Goal: Task Accomplishment & Management: Manage account settings

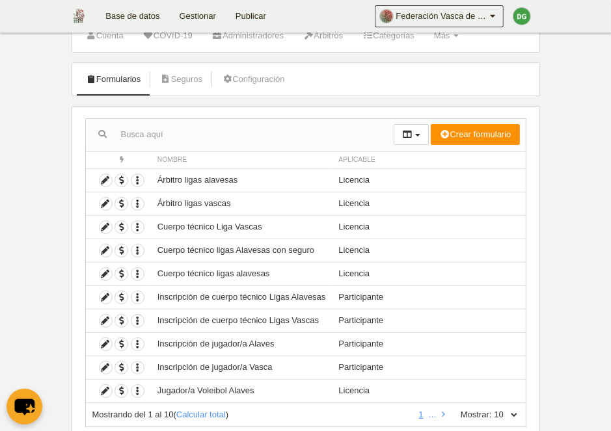
scroll to position [67, 0]
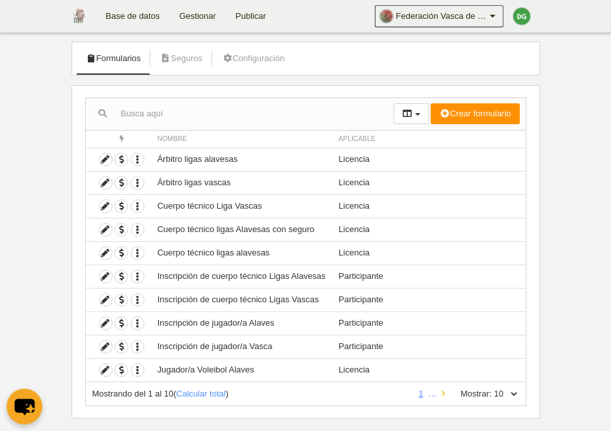
click at [442, 390] on icon at bounding box center [443, 394] width 3 height 8
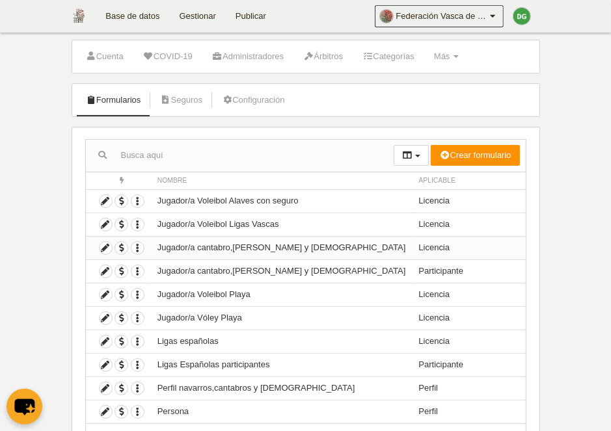
scroll to position [0, 0]
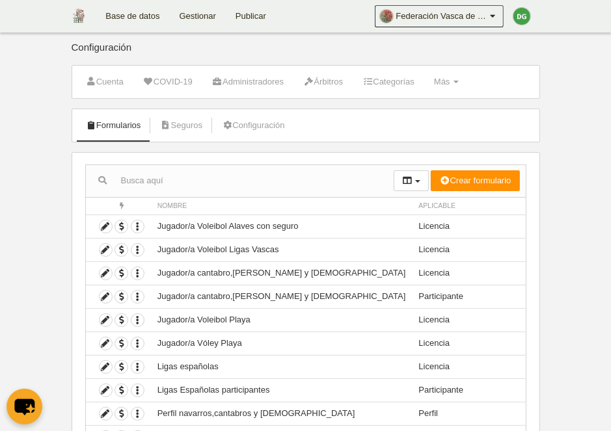
click at [197, 16] on link "Gestionar" at bounding box center [198, 16] width 56 height 33
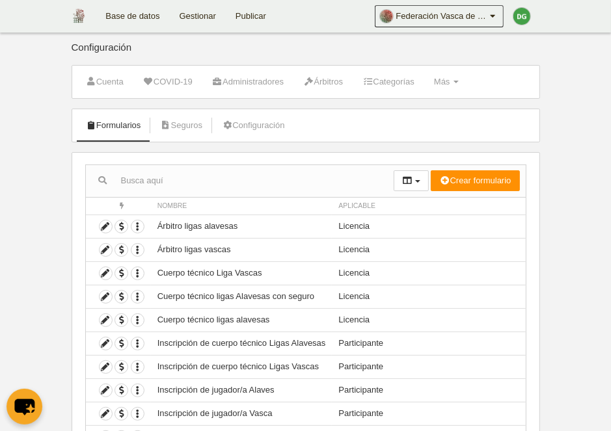
click at [125, 13] on link "Base de datos" at bounding box center [132, 16] width 73 height 33
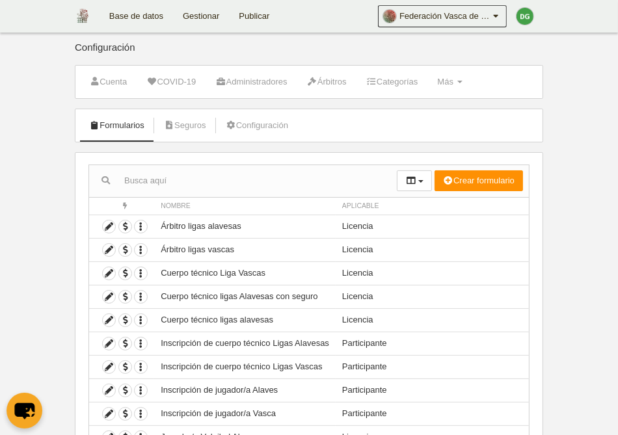
click at [128, 15] on link "Base de datos" at bounding box center [136, 16] width 73 height 33
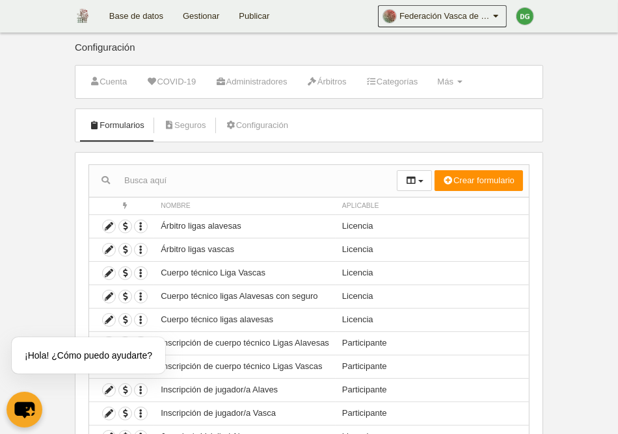
click at [202, 20] on link "Gestionar" at bounding box center [201, 16] width 56 height 33
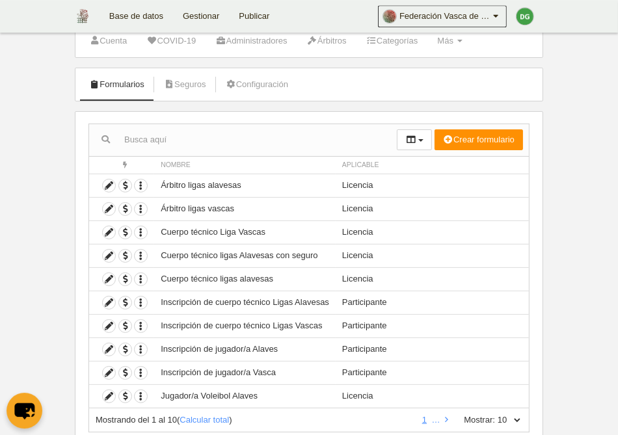
scroll to position [67, 0]
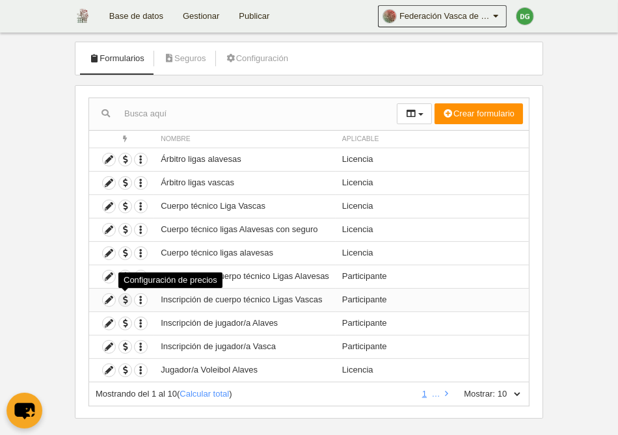
click at [127, 299] on span "button" at bounding box center [125, 300] width 12 height 12
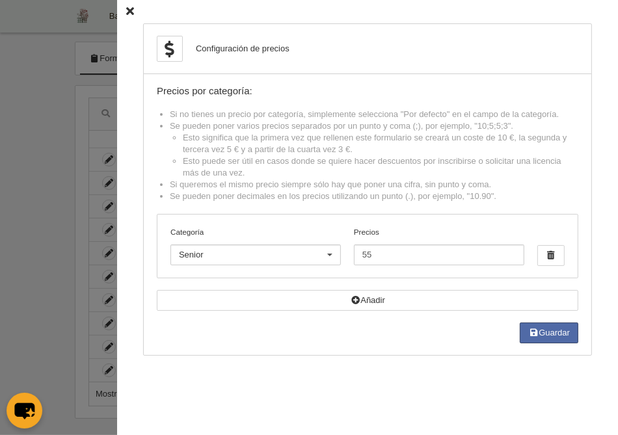
scroll to position [81, 0]
click at [133, 13] on icon at bounding box center [130, 12] width 8 height 8
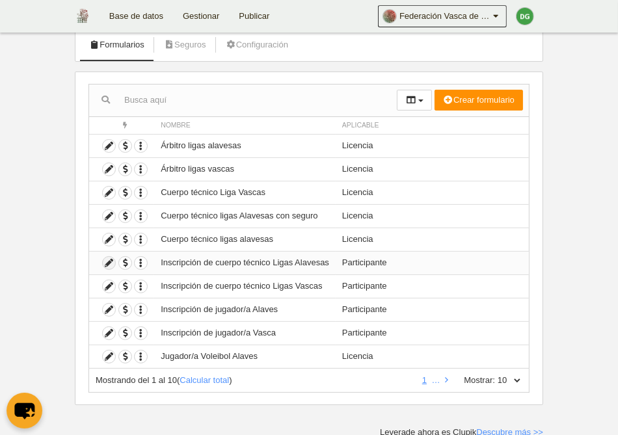
click at [112, 263] on icon at bounding box center [109, 263] width 12 height 12
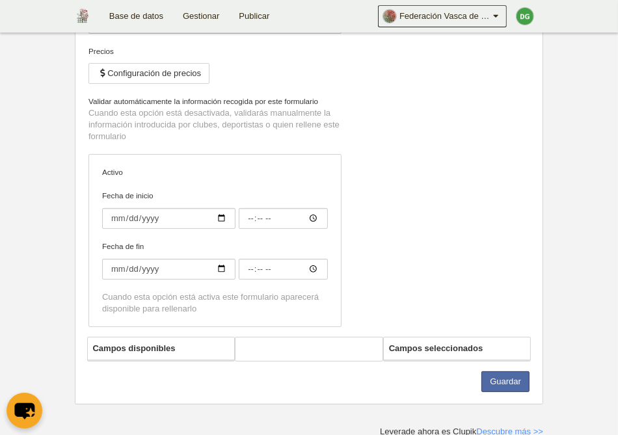
type input "Inscripción de cuerpo técnico Ligas Alavesas"
checkbox input "true"
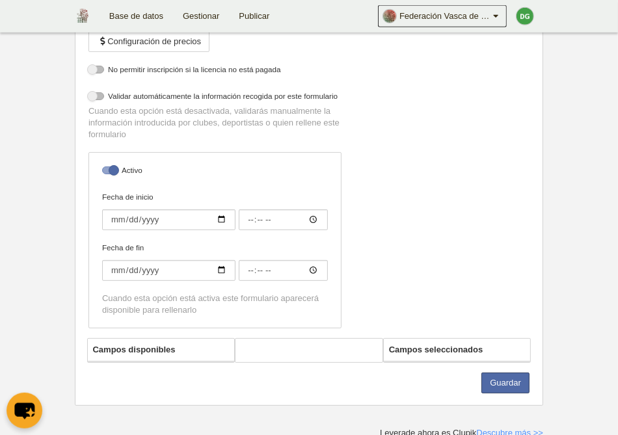
select select "selected"
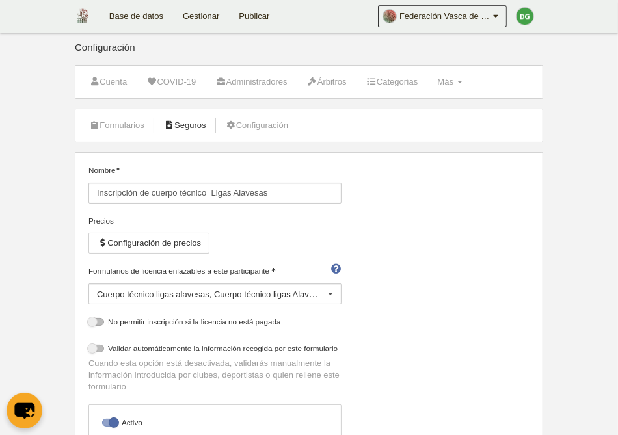
click at [200, 130] on link "Seguros" at bounding box center [185, 126] width 57 height 20
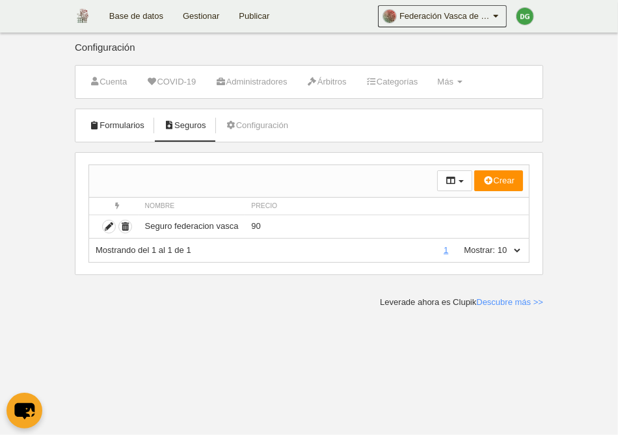
click at [126, 129] on link "Formularios" at bounding box center [117, 126] width 70 height 20
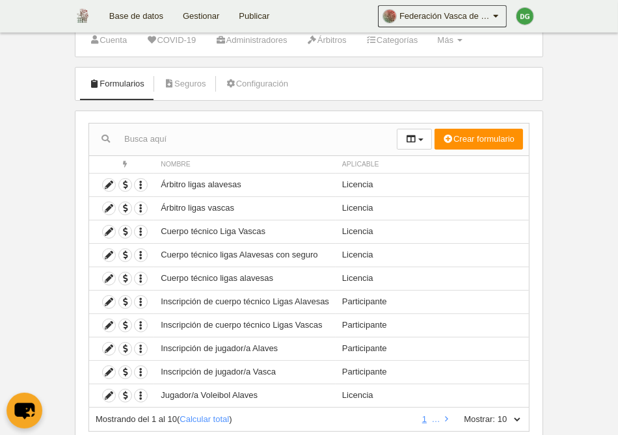
scroll to position [67, 0]
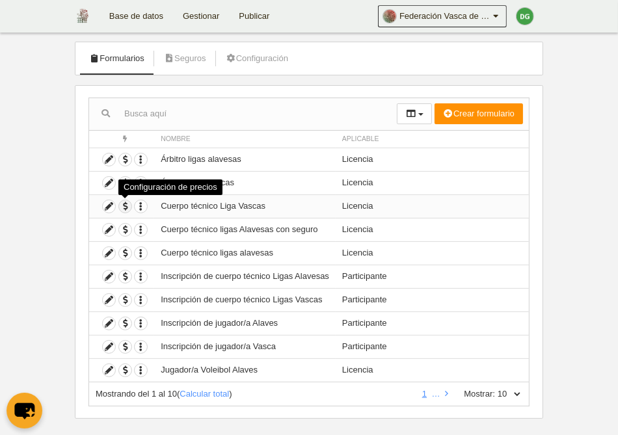
click at [129, 202] on span "button" at bounding box center [125, 206] width 12 height 12
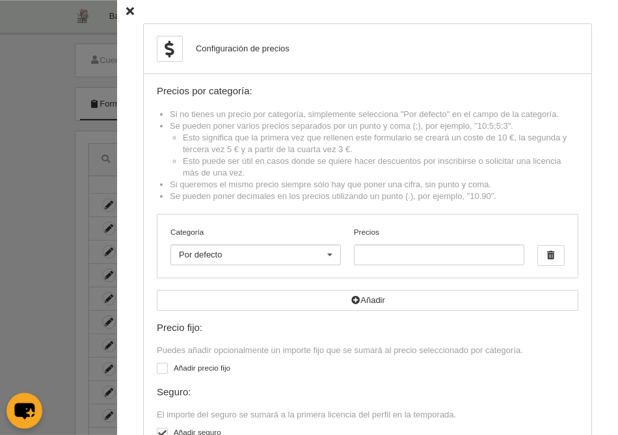
scroll to position [0, 0]
click at [127, 10] on icon at bounding box center [130, 12] width 8 height 8
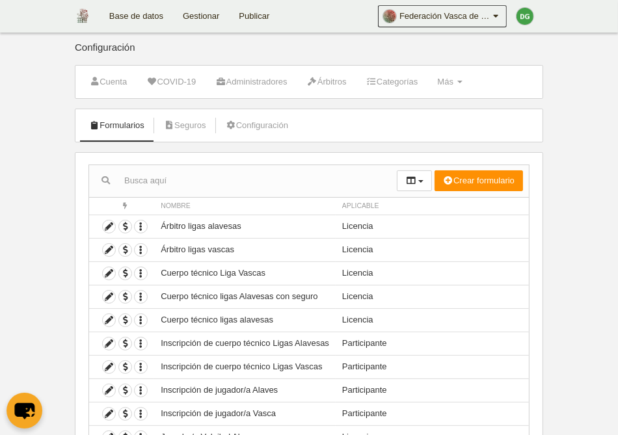
click at [204, 21] on link "Gestionar" at bounding box center [201, 16] width 56 height 33
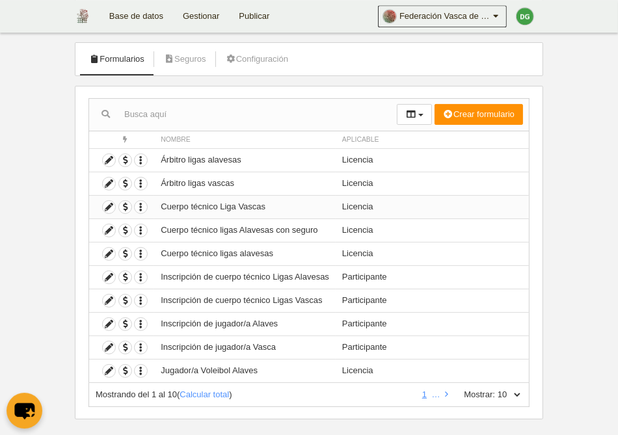
scroll to position [67, 0]
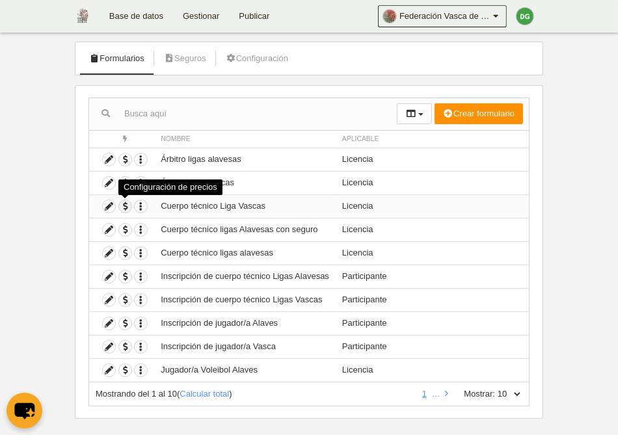
click at [125, 206] on span "button" at bounding box center [125, 206] width 12 height 12
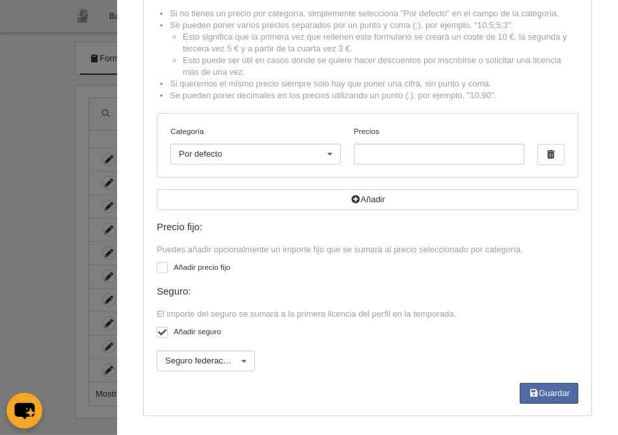
scroll to position [106, 0]
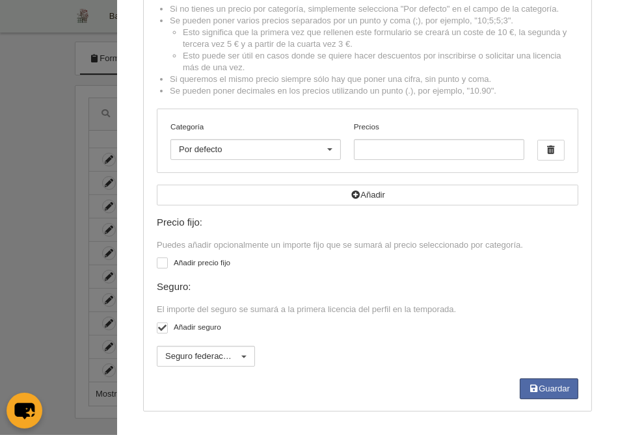
click at [168, 327] on label at bounding box center [165, 327] width 17 height 12
click at [166, 327] on input "checkbox" at bounding box center [161, 330] width 8 height 8
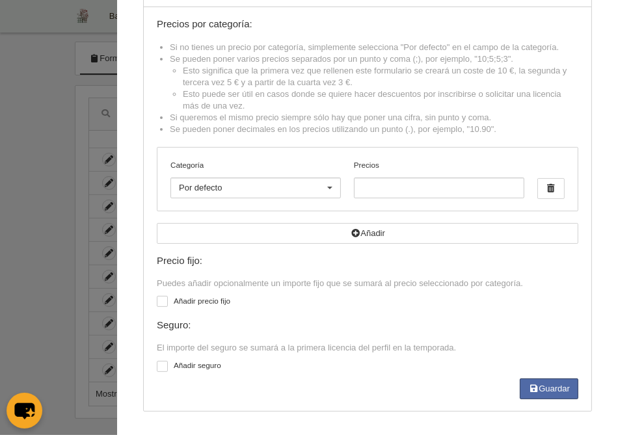
click at [172, 365] on label at bounding box center [165, 366] width 17 height 12
click at [166, 365] on input "checkbox" at bounding box center [161, 368] width 8 height 8
checkbox input "true"
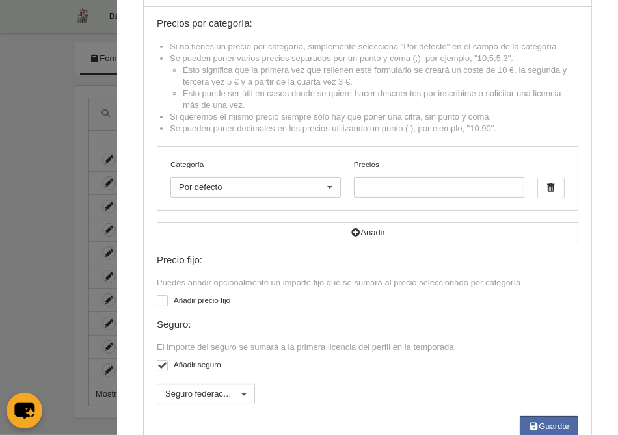
scroll to position [106, 0]
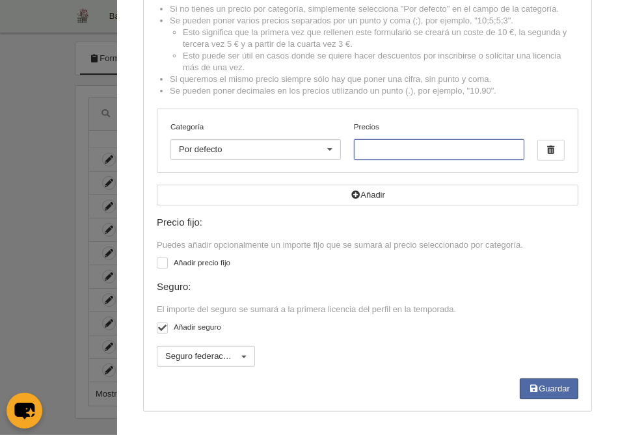
click at [435, 150] on input "Precios" at bounding box center [439, 149] width 170 height 21
type input "0"
click at [531, 395] on button "Guardar" at bounding box center [549, 389] width 59 height 21
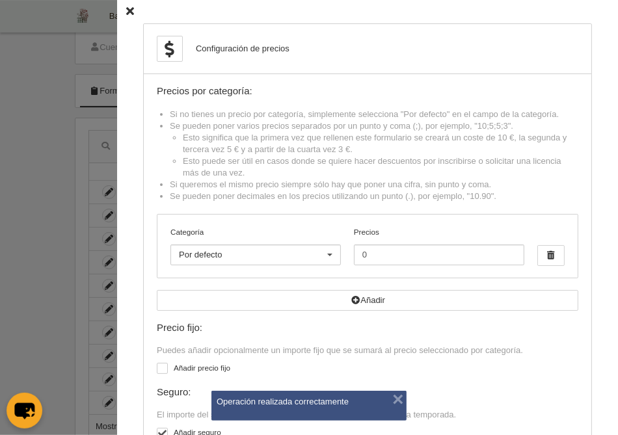
scroll to position [0, 0]
click at [131, 13] on icon at bounding box center [130, 12] width 8 height 8
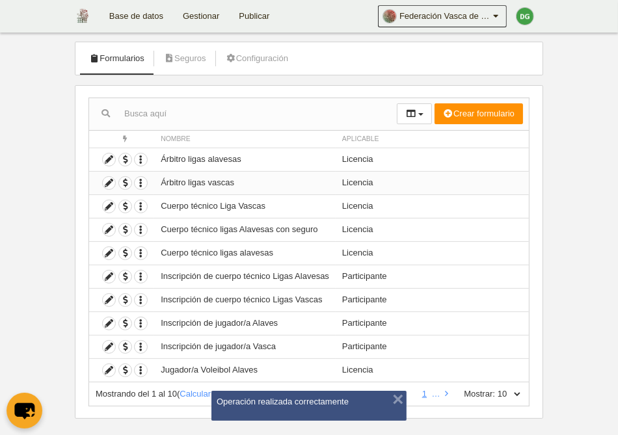
scroll to position [81, 0]
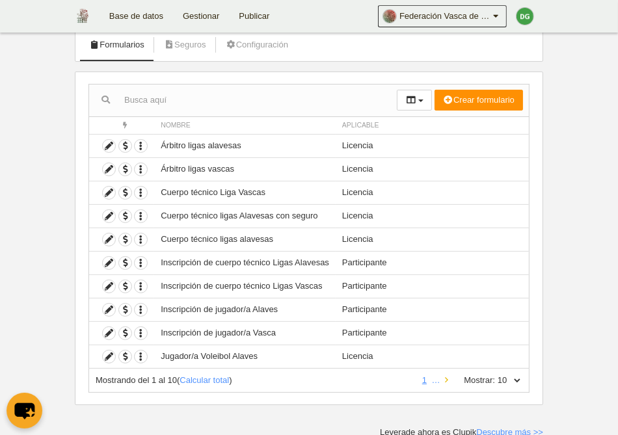
click at [447, 376] on link at bounding box center [446, 380] width 8 height 10
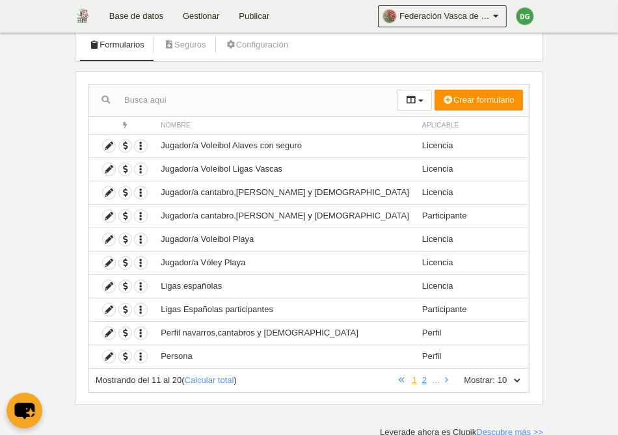
click at [410, 377] on link "1" at bounding box center [415, 380] width 10 height 10
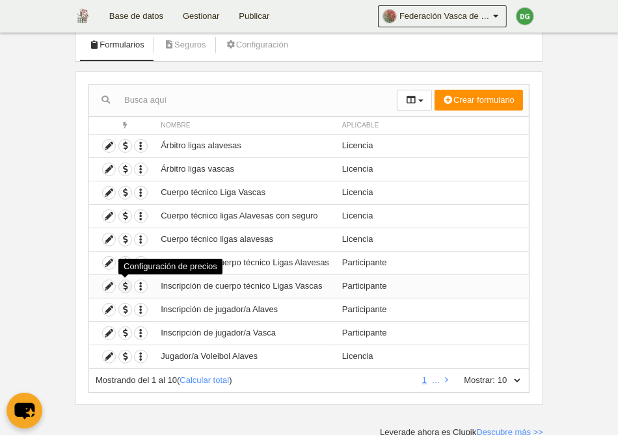
click at [124, 285] on span "button" at bounding box center [125, 286] width 12 height 12
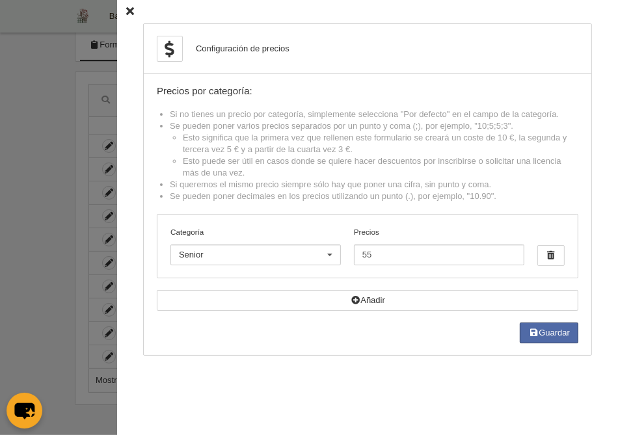
click at [328, 251] on div at bounding box center [329, 255] width 21 height 21
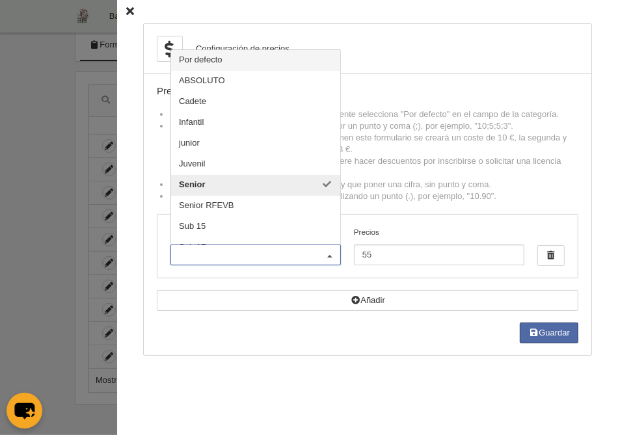
click at [217, 64] on span "Por defecto" at bounding box center [201, 60] width 44 height 10
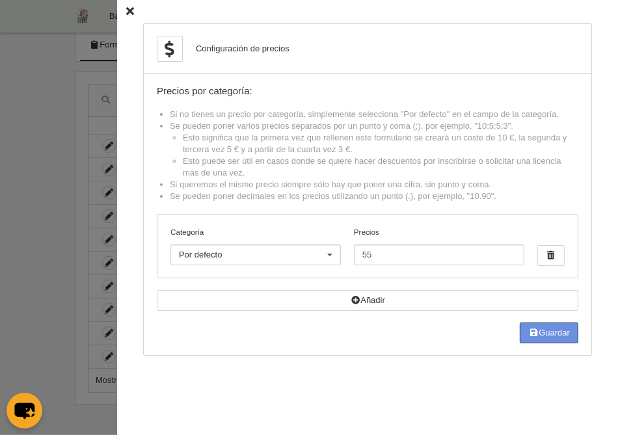
click at [545, 335] on button "Guardar" at bounding box center [549, 333] width 59 height 21
click at [549, 335] on button "Guardar" at bounding box center [549, 333] width 59 height 21
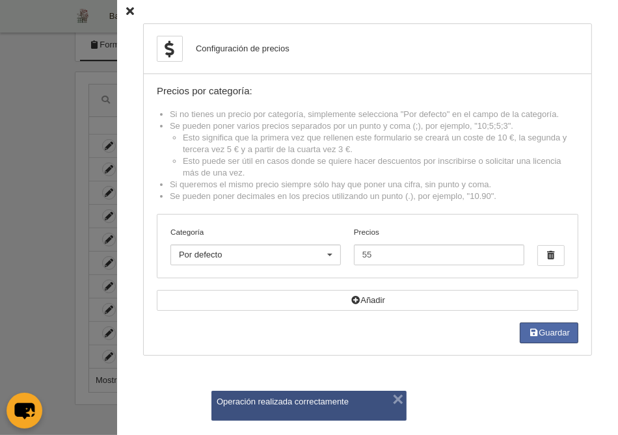
click at [125, 12] on div "Configuración de precios Precios por categoría: Si no tienes un precio por cate…" at bounding box center [367, 217] width 501 height 435
click at [138, 8] on div "Configuración de precios Precios por categoría: Si no tienes un precio por cate…" at bounding box center [367, 217] width 501 height 435
click at [131, 11] on icon at bounding box center [130, 12] width 8 height 8
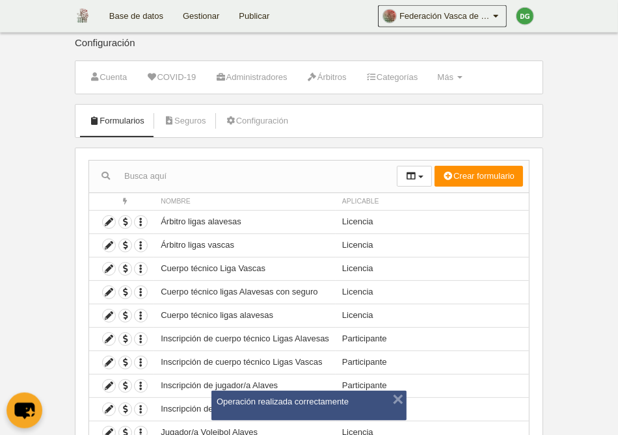
scroll to position [0, 0]
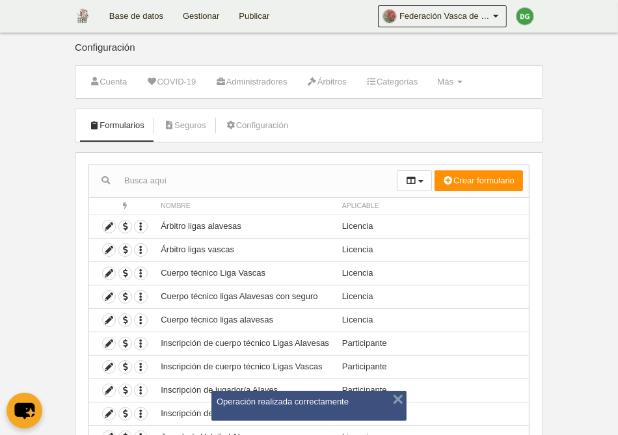
click at [211, 20] on link "Gestionar" at bounding box center [201, 16] width 56 height 33
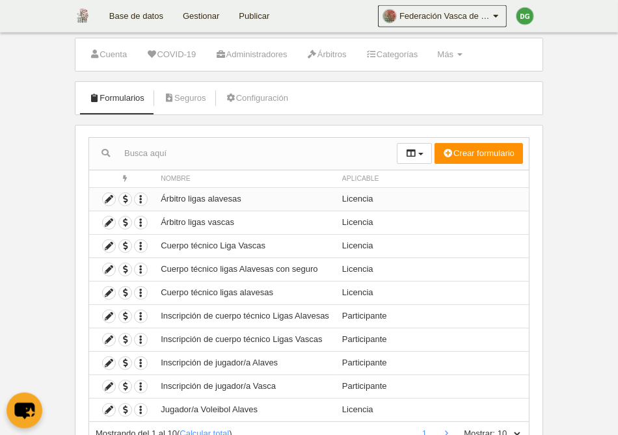
scroll to position [67, 0]
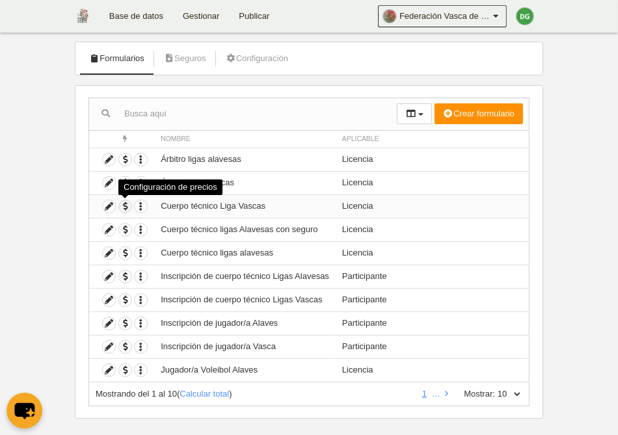
click at [124, 206] on span "button" at bounding box center [125, 206] width 12 height 12
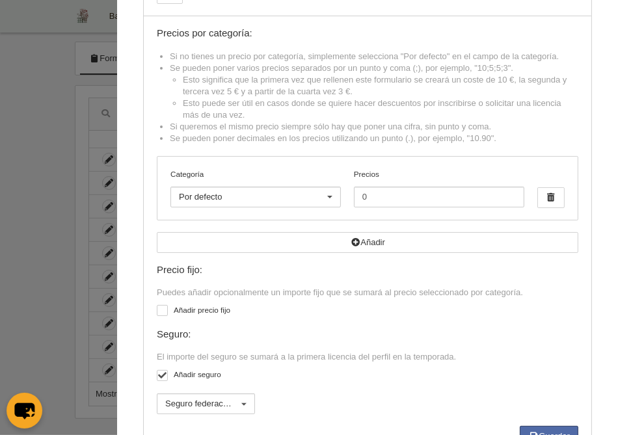
scroll to position [106, 0]
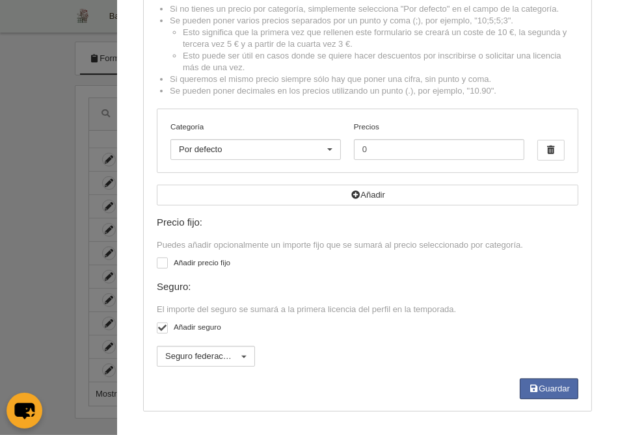
click at [333, 155] on div at bounding box center [329, 150] width 21 height 21
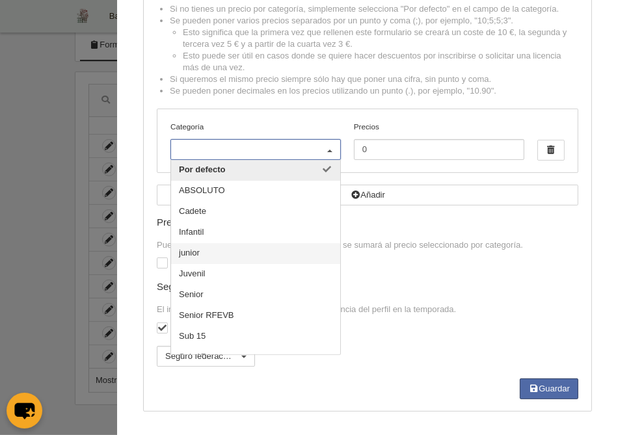
scroll to position [55, 0]
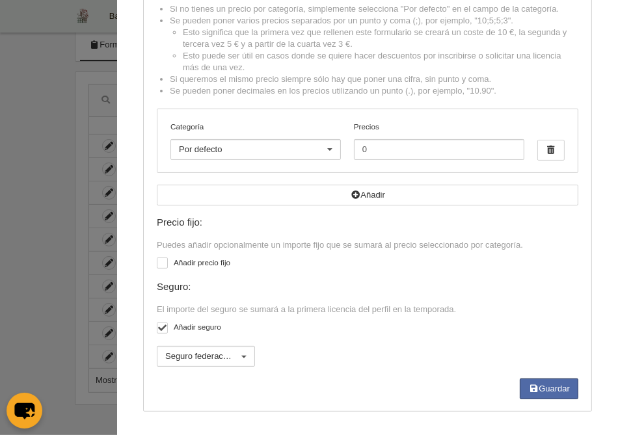
click at [384, 215] on div "Precios por categoría: Si no tienes un precio por categoría, simplemente selecc…" at bounding box center [367, 189] width 421 height 419
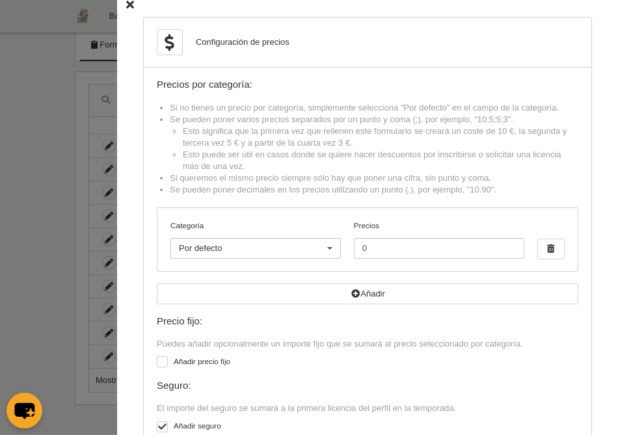
scroll to position [0, 0]
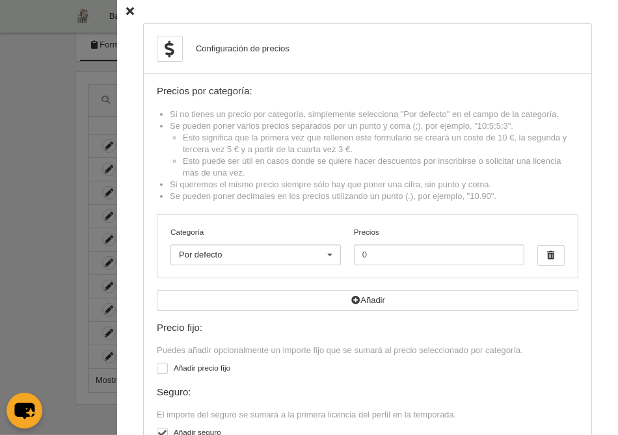
click at [131, 16] on icon at bounding box center [130, 12] width 8 height 8
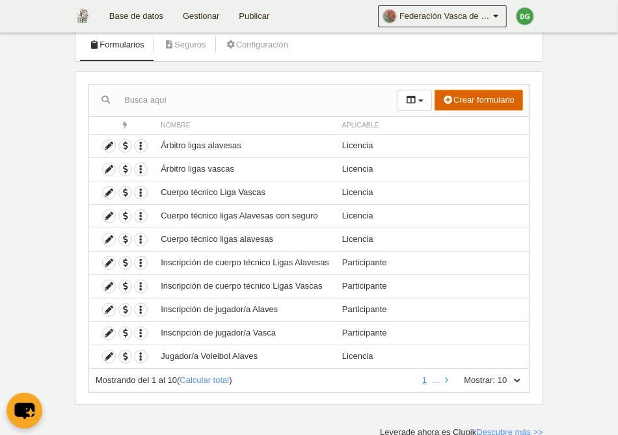
click at [483, 101] on button "Crear formulario" at bounding box center [478, 100] width 88 height 21
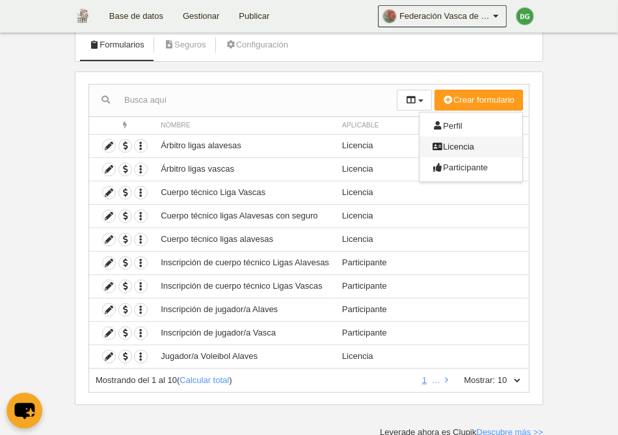
click at [471, 146] on span "Licencia" at bounding box center [454, 147] width 42 height 10
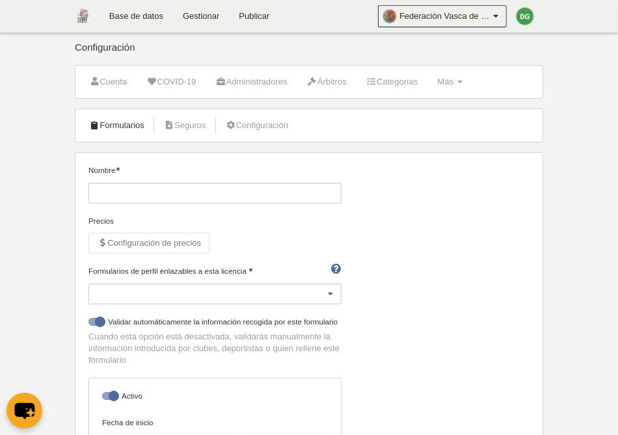
click at [140, 130] on link "Formularios" at bounding box center [117, 126] width 70 height 20
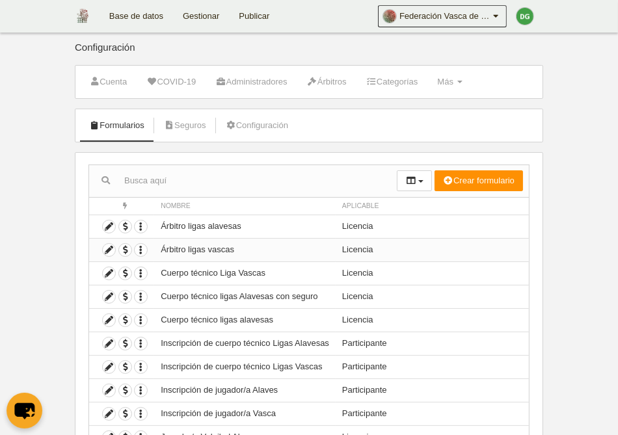
scroll to position [67, 0]
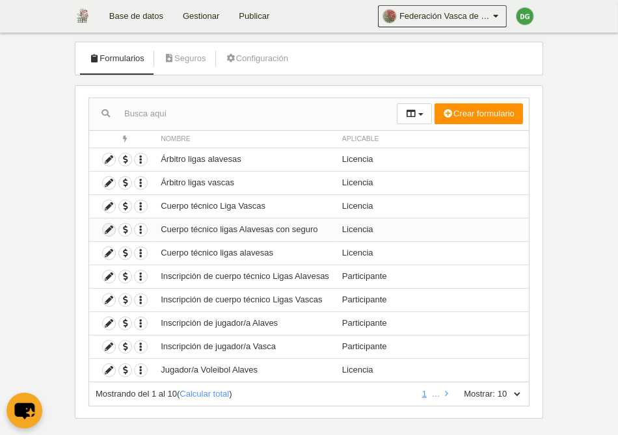
click at [108, 228] on icon at bounding box center [109, 230] width 12 height 12
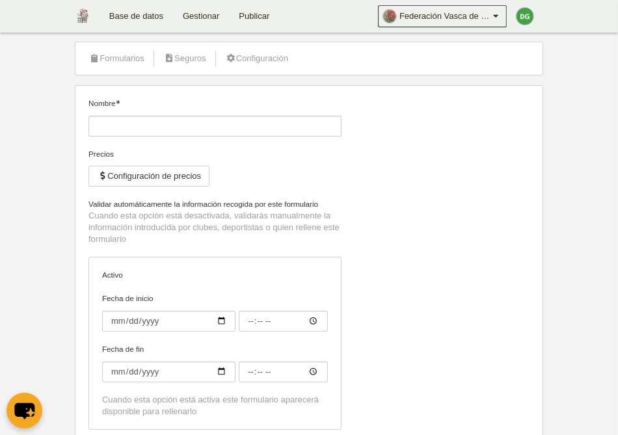
type input "Cuerpo técnico ligas Alavesas con seguro"
checkbox input "true"
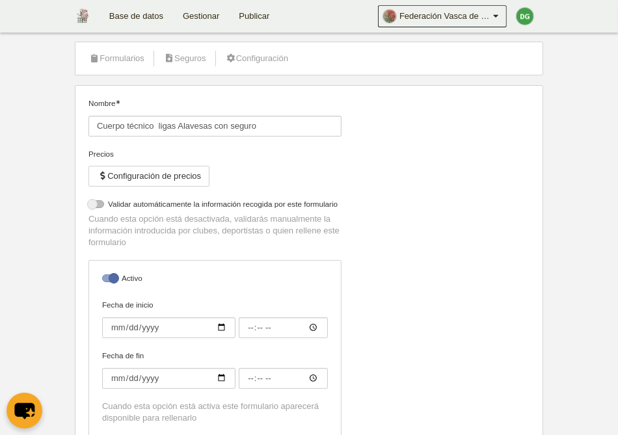
select select "selected"
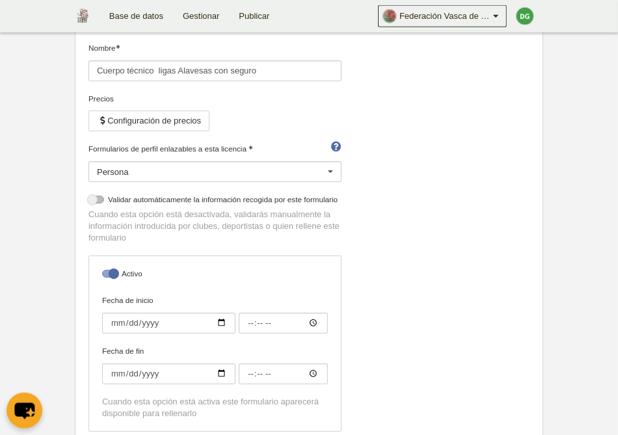
scroll to position [98, 0]
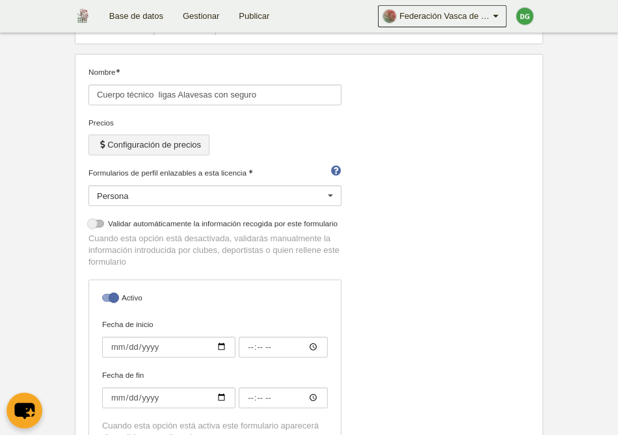
click at [162, 146] on button "Configuración de precios" at bounding box center [148, 145] width 121 height 21
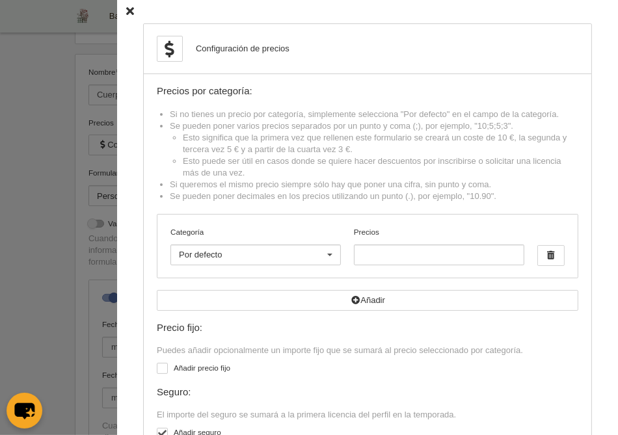
click at [85, 299] on div at bounding box center [309, 217] width 618 height 435
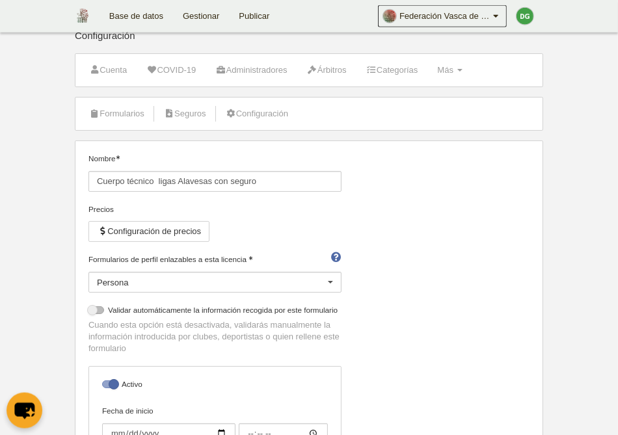
scroll to position [0, 0]
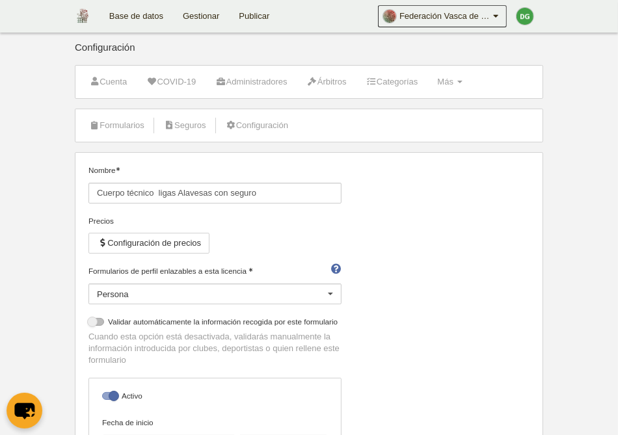
click at [205, 16] on link "Gestionar" at bounding box center [201, 16] width 56 height 33
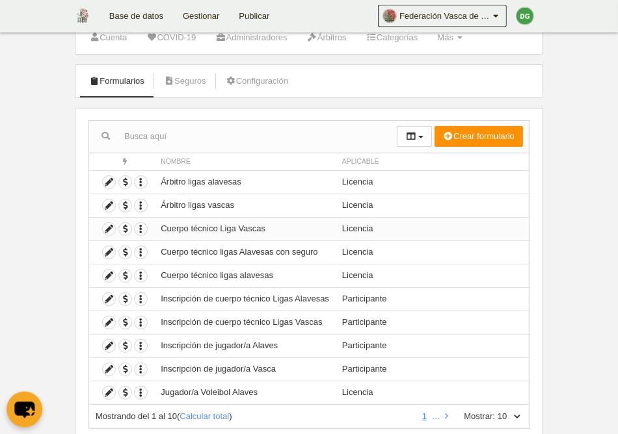
scroll to position [67, 0]
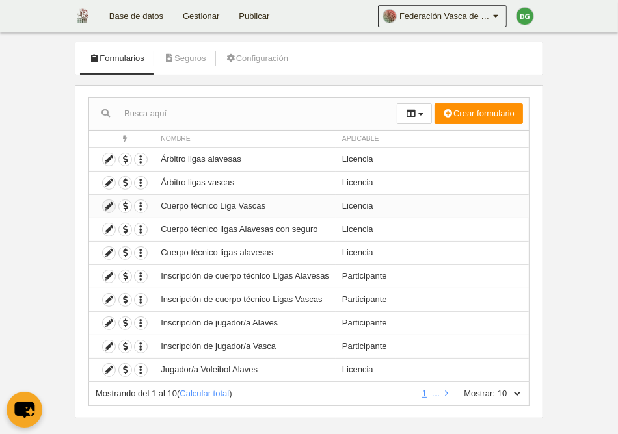
click at [108, 207] on icon at bounding box center [109, 206] width 12 height 12
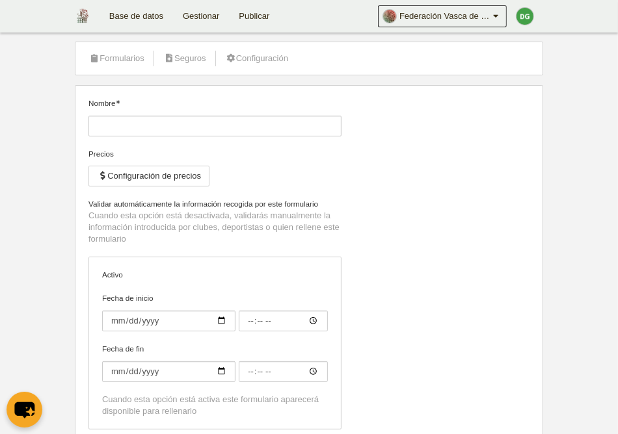
type input "Cuerpo técnico Liga Vascas"
checkbox input "true"
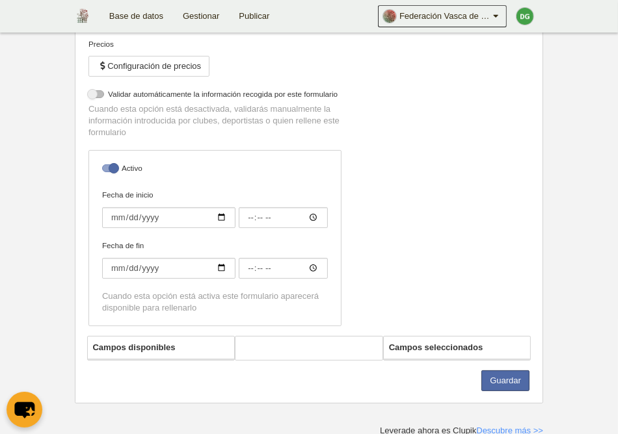
select select "selected"
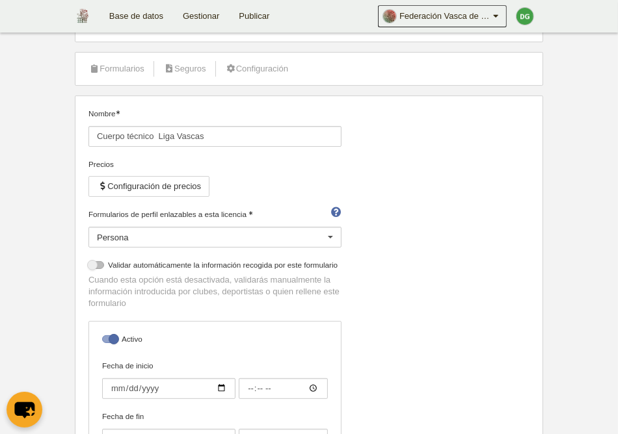
scroll to position [25, 0]
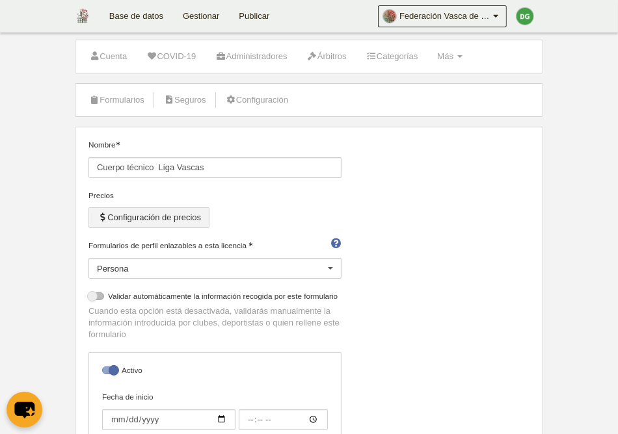
click at [178, 217] on button "Configuración de precios" at bounding box center [148, 217] width 121 height 21
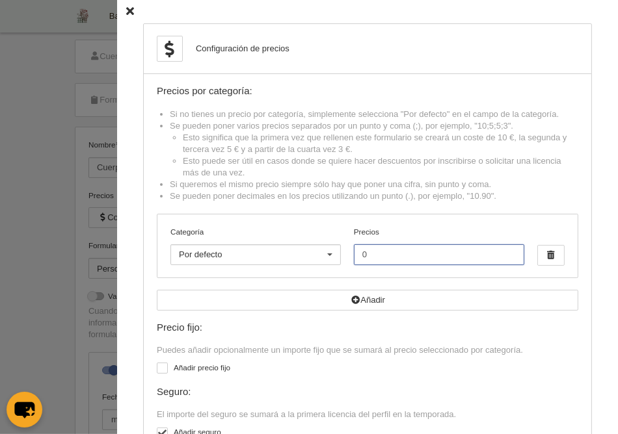
click at [441, 252] on input "0" at bounding box center [439, 255] width 170 height 21
drag, startPoint x: 441, startPoint y: 252, endPoint x: 262, endPoint y: 256, distance: 178.9
click at [354, 256] on input "0" at bounding box center [439, 255] width 170 height 21
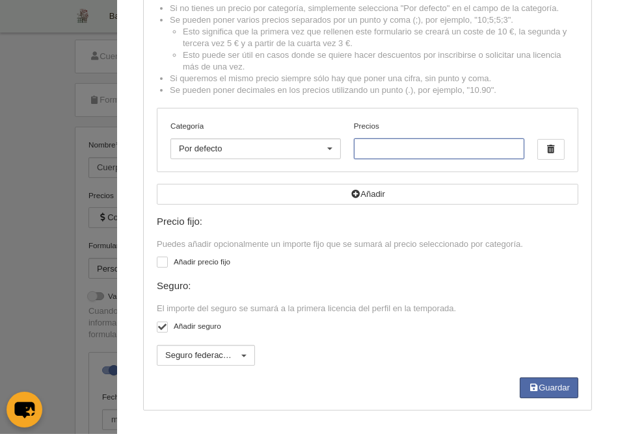
scroll to position [160, 0]
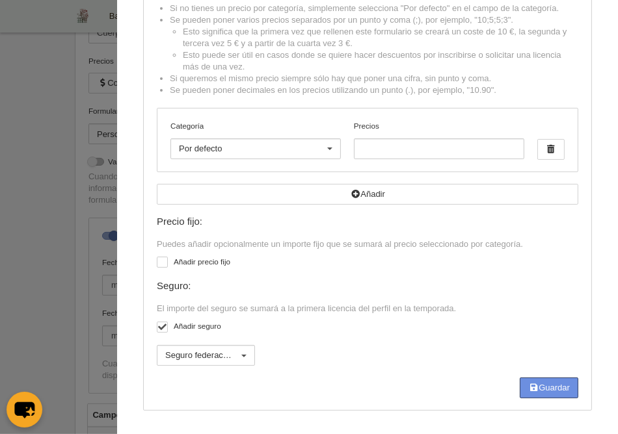
click at [528, 390] on icon "button" at bounding box center [533, 388] width 10 height 8
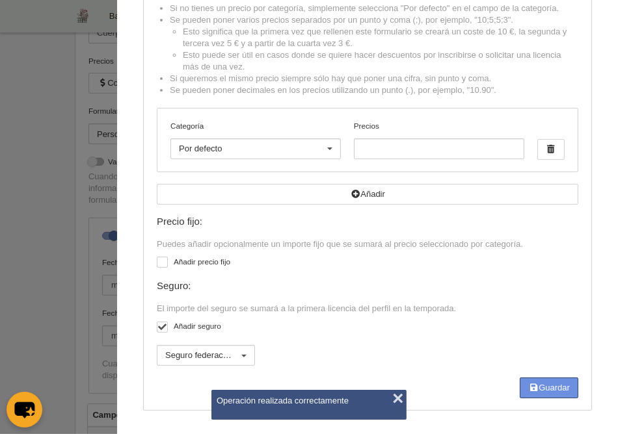
click at [401, 401] on button "×" at bounding box center [398, 399] width 20 height 20
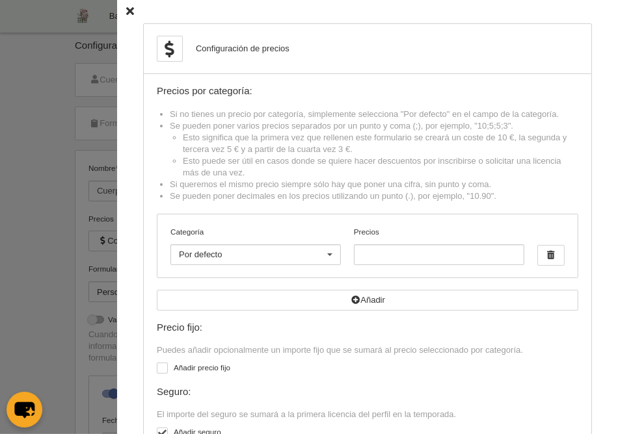
scroll to position [0, 0]
click at [130, 12] on icon at bounding box center [130, 12] width 8 height 8
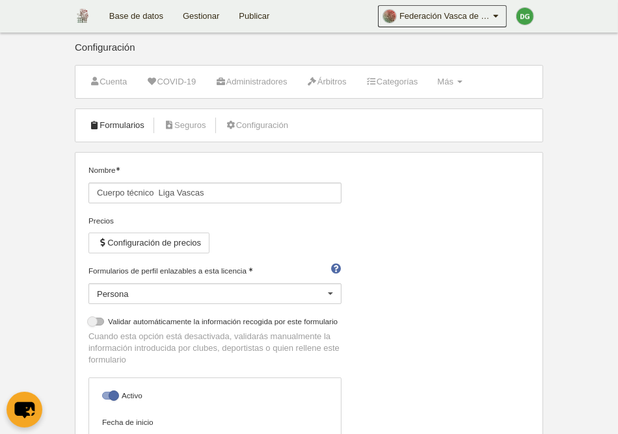
click at [130, 126] on link "Formularios" at bounding box center [117, 126] width 70 height 20
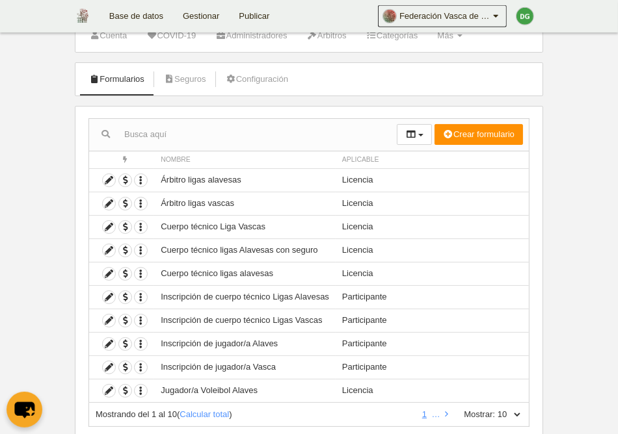
scroll to position [67, 0]
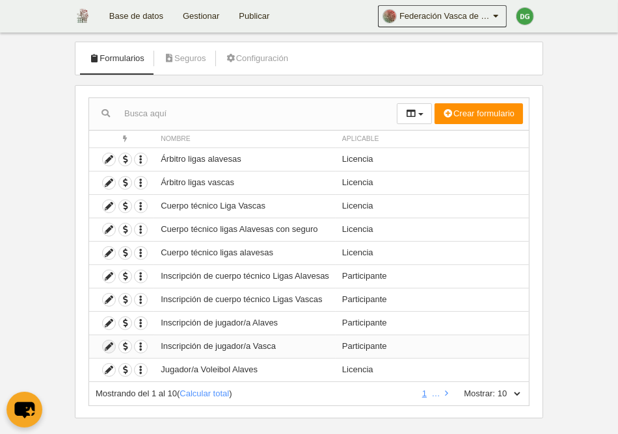
click at [112, 345] on icon at bounding box center [109, 347] width 12 height 12
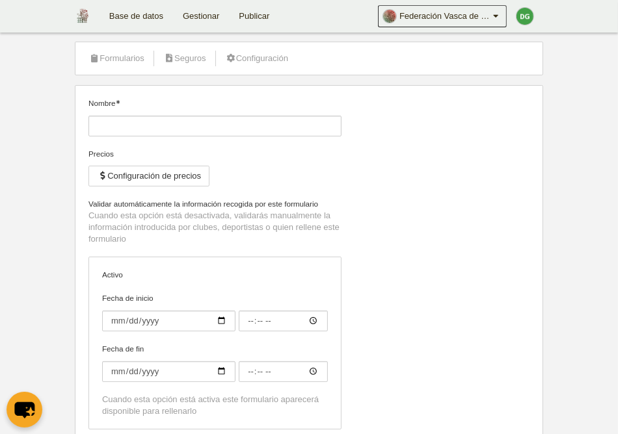
type input "Inscripción de jugador/a Vasca"
checkbox input "true"
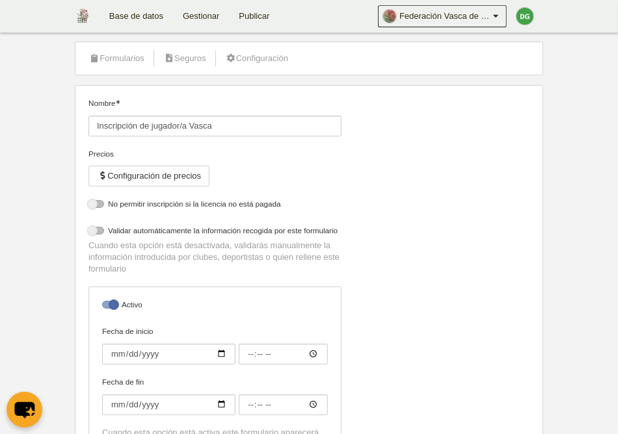
select select "selected"
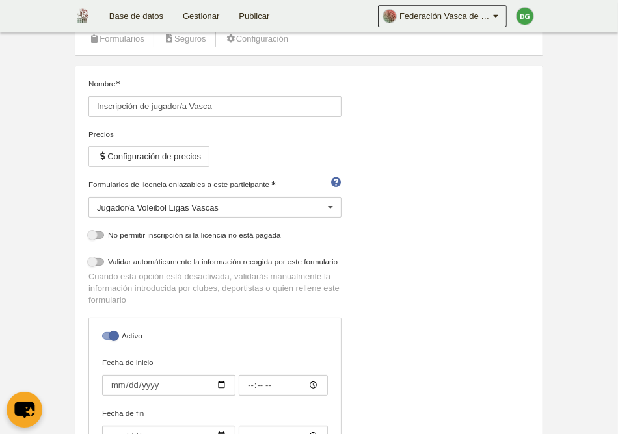
scroll to position [67, 0]
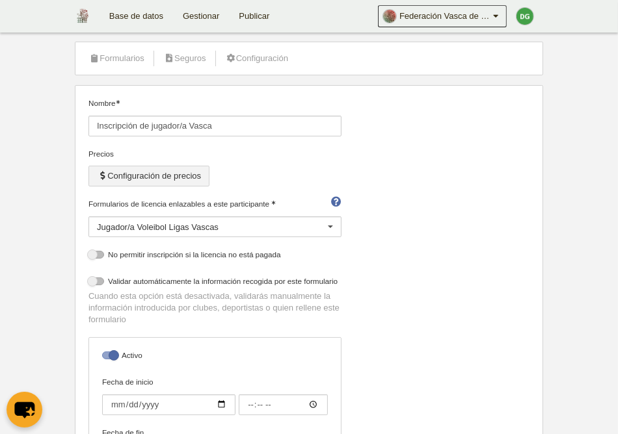
click at [128, 174] on button "Configuración de precios" at bounding box center [148, 176] width 121 height 21
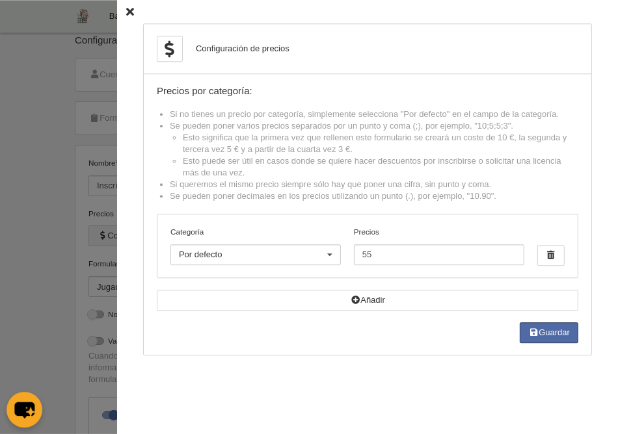
scroll to position [0, 0]
click at [135, 15] on div "Configuración de precios Precios por categoría: Si no tienes un precio por cate…" at bounding box center [367, 217] width 501 height 434
click at [131, 13] on icon at bounding box center [130, 12] width 8 height 8
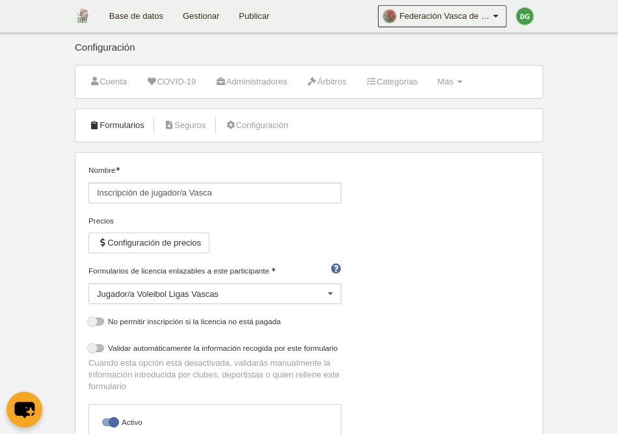
click at [122, 124] on link "Formularios" at bounding box center [117, 126] width 70 height 20
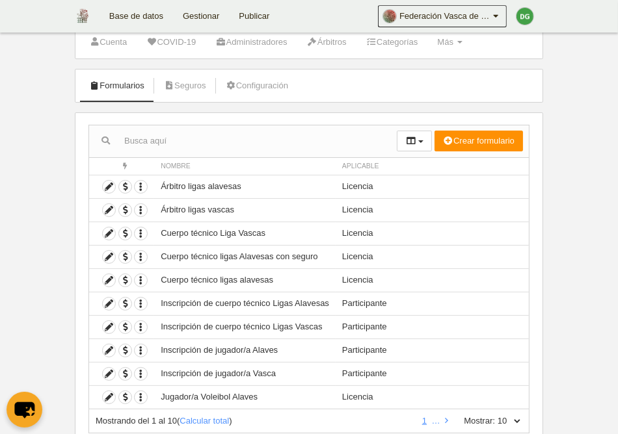
scroll to position [67, 0]
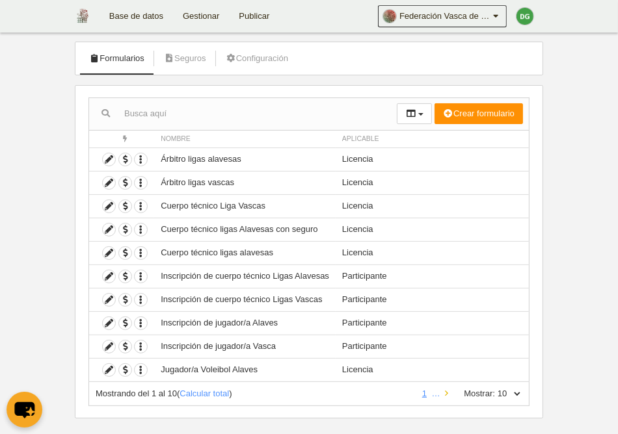
click at [445, 390] on icon at bounding box center [446, 394] width 3 height 8
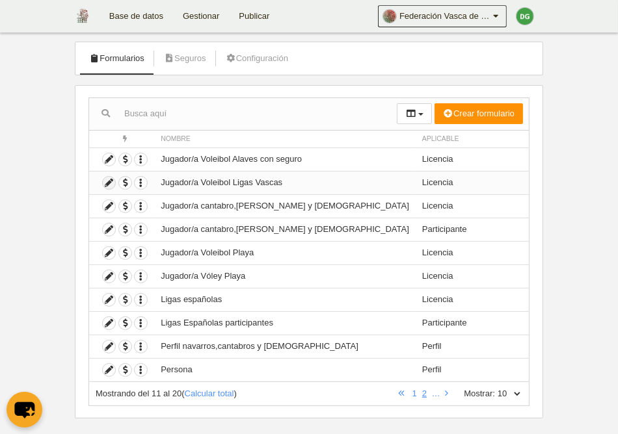
click at [105, 179] on icon at bounding box center [109, 183] width 12 height 12
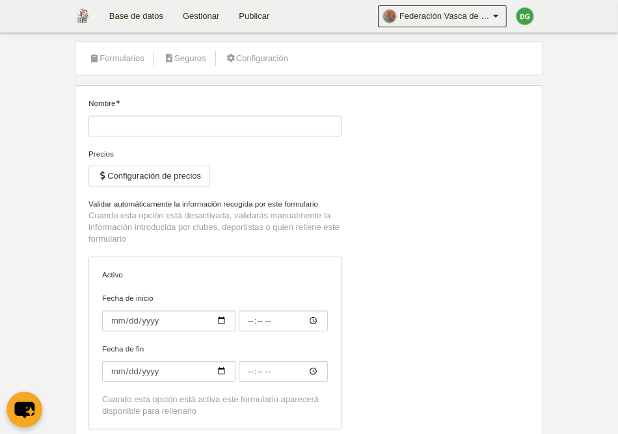
type input "Jugador/a Voleibol Ligas Vascas"
checkbox input "true"
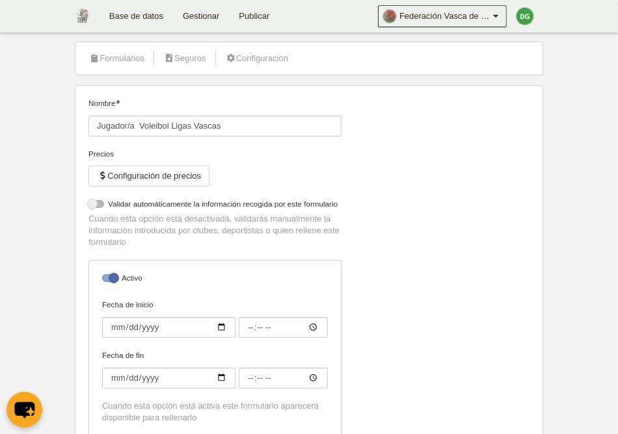
select select "selected"
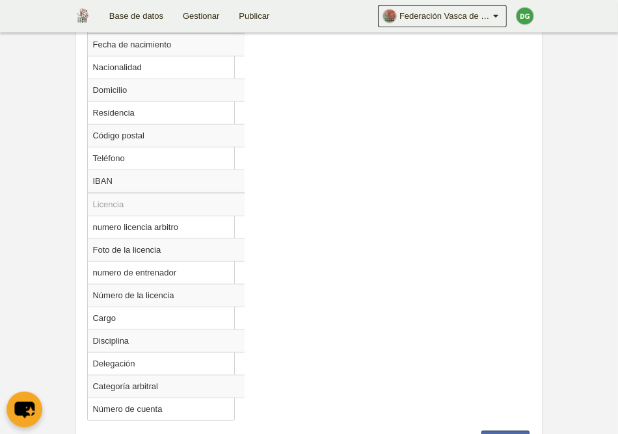
scroll to position [900, 0]
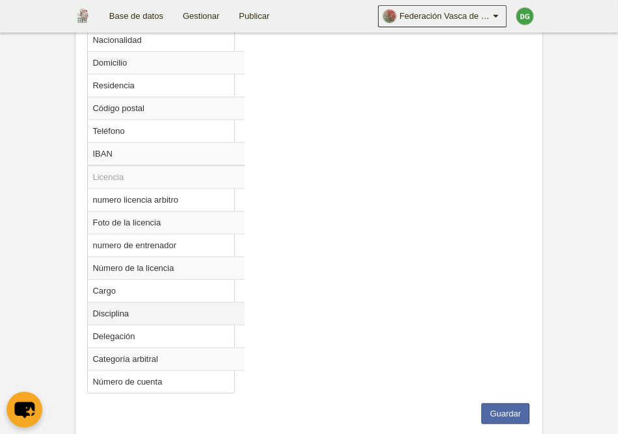
click at [135, 314] on td "Disciplina" at bounding box center [166, 313] width 157 height 23
radio input "true"
select select
click at [506, 410] on button "Guardar" at bounding box center [505, 414] width 48 height 21
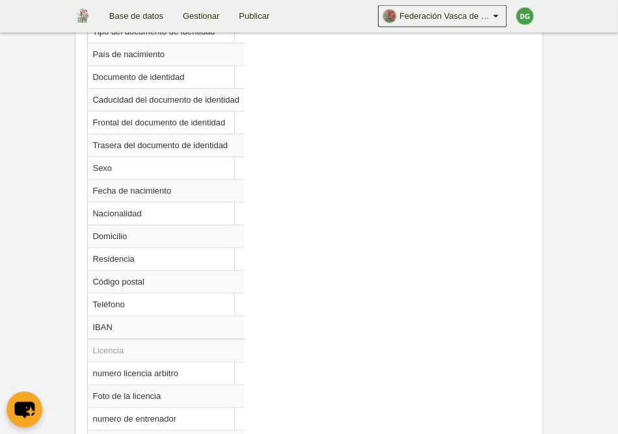
scroll to position [698, 0]
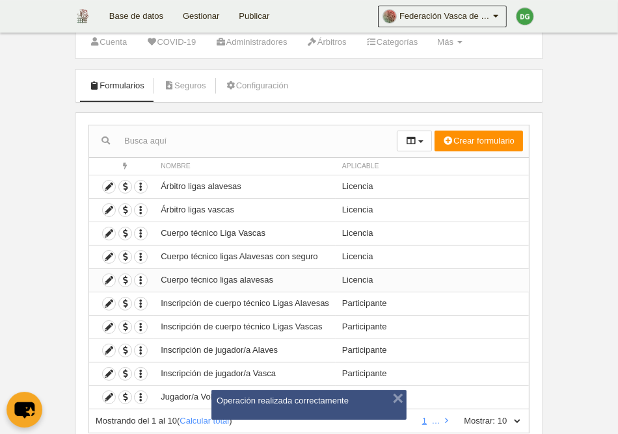
scroll to position [67, 0]
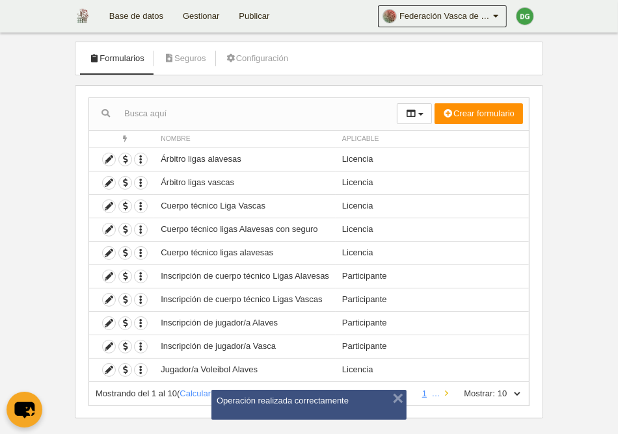
click at [442, 392] on link at bounding box center [446, 394] width 8 height 10
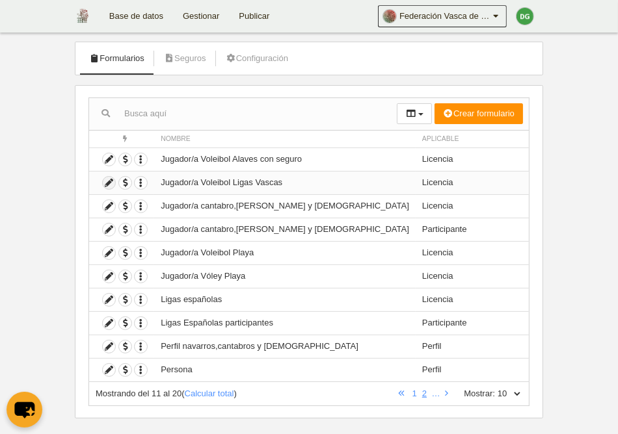
click at [112, 181] on icon at bounding box center [109, 183] width 12 height 12
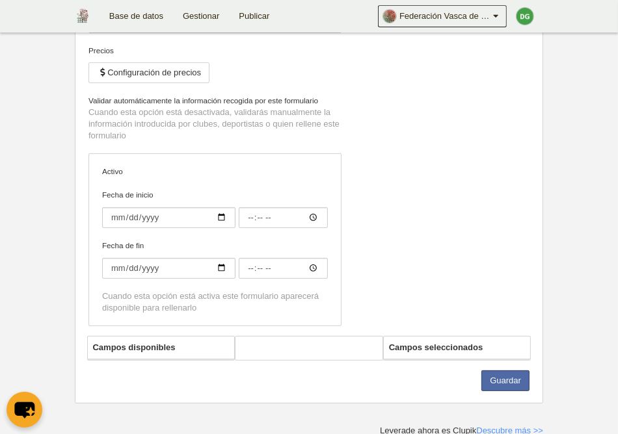
type input "Jugador/a Voleibol Ligas Vascas"
checkbox input "true"
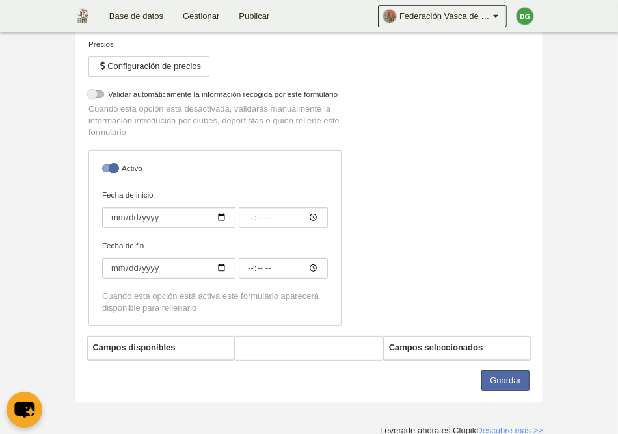
select select "selected"
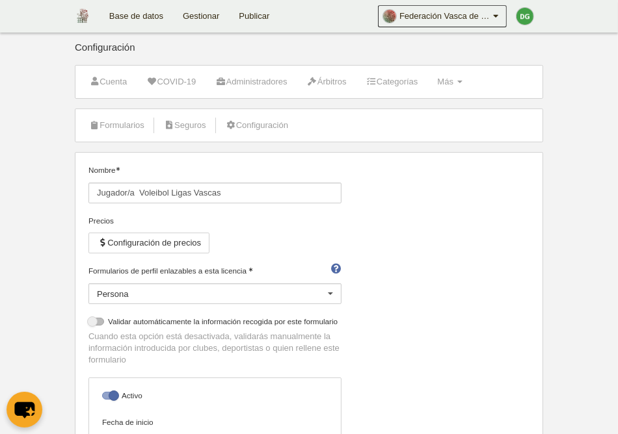
click at [205, 18] on link "Gestionar" at bounding box center [201, 16] width 56 height 33
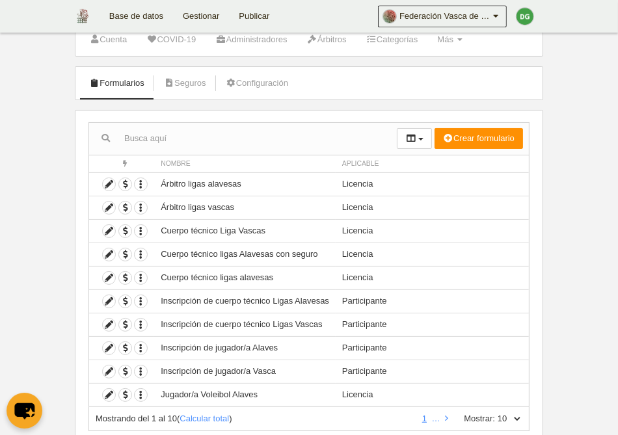
scroll to position [67, 0]
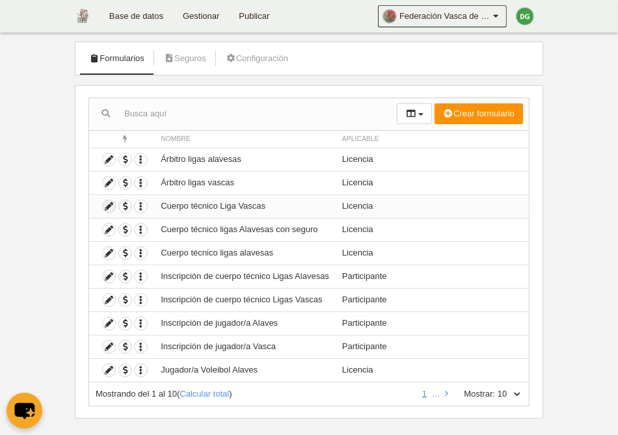
click at [107, 206] on icon at bounding box center [109, 206] width 12 height 12
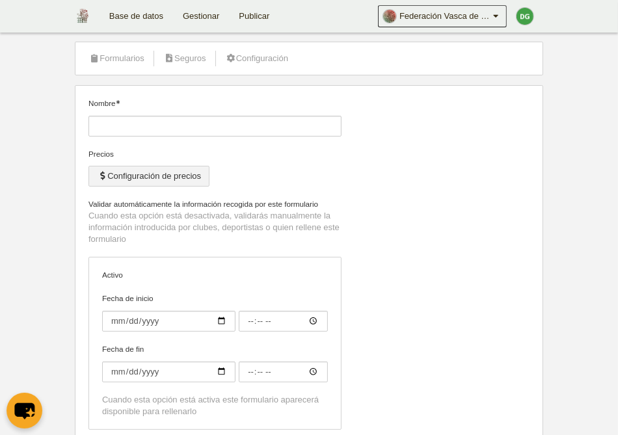
type input "Cuerpo técnico Liga Vascas"
checkbox input "true"
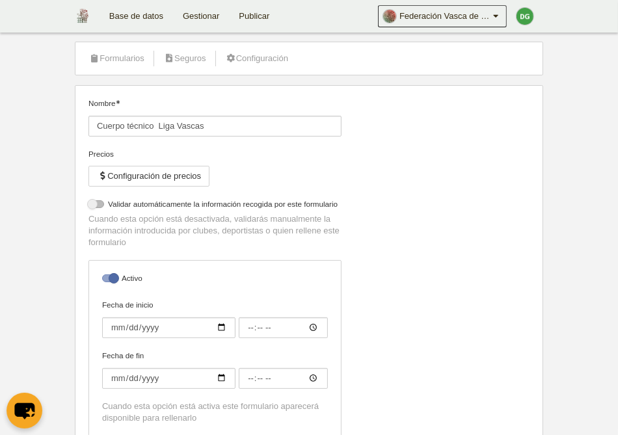
select select "selected"
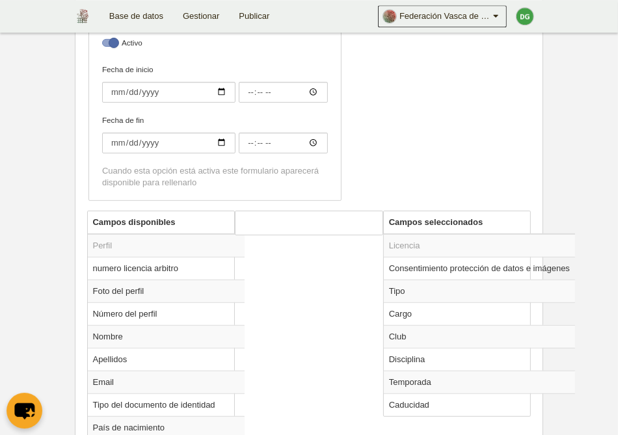
scroll to position [403, 0]
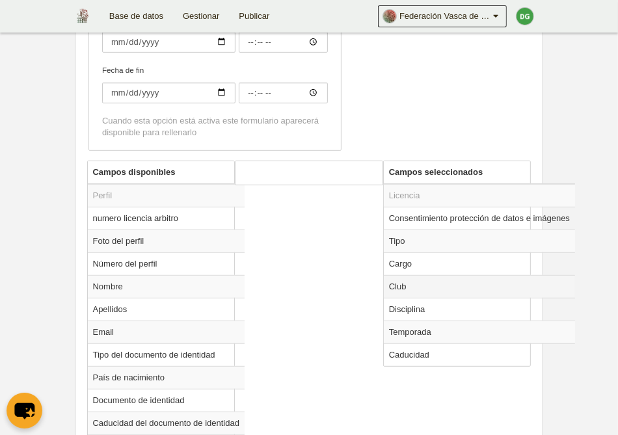
click at [399, 287] on td "Club" at bounding box center [479, 286] width 191 height 23
radio input "true"
select select
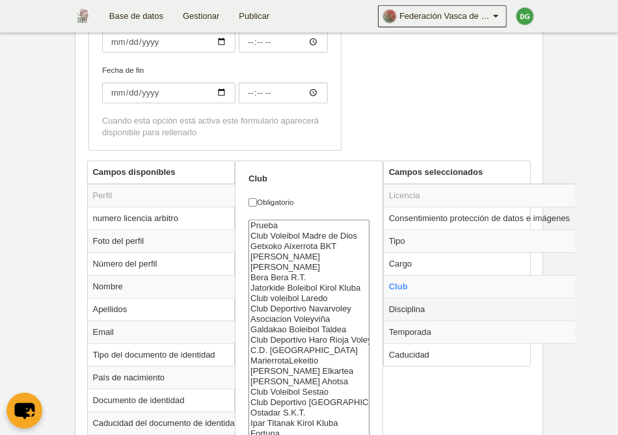
click at [423, 308] on td "Disciplina" at bounding box center [479, 309] width 191 height 23
radio input "false"
radio input "true"
checkbox input "true"
select select "11"
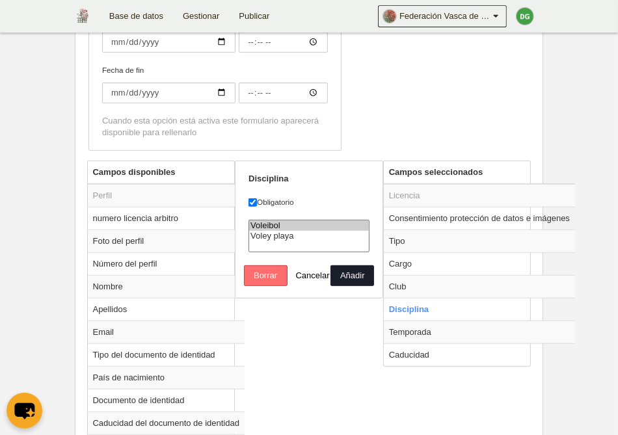
click at [267, 285] on button "Borrar" at bounding box center [266, 275] width 44 height 21
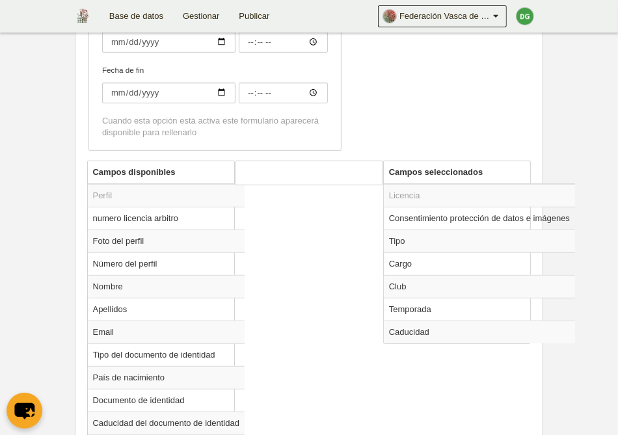
radio input "false"
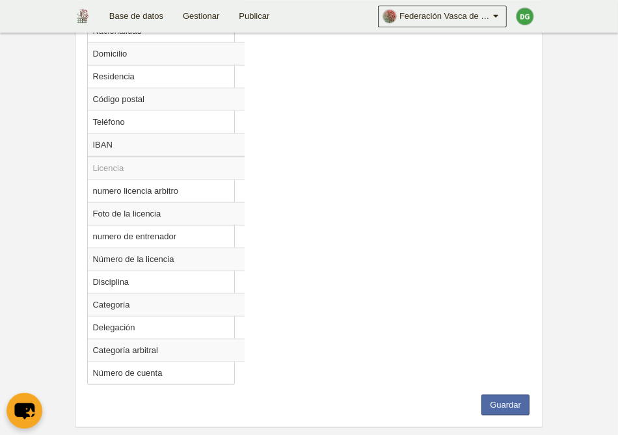
scroll to position [928, 0]
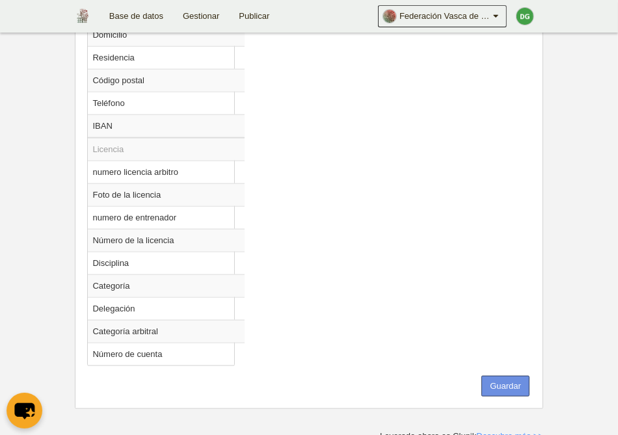
click at [504, 376] on button "Guardar" at bounding box center [505, 386] width 48 height 21
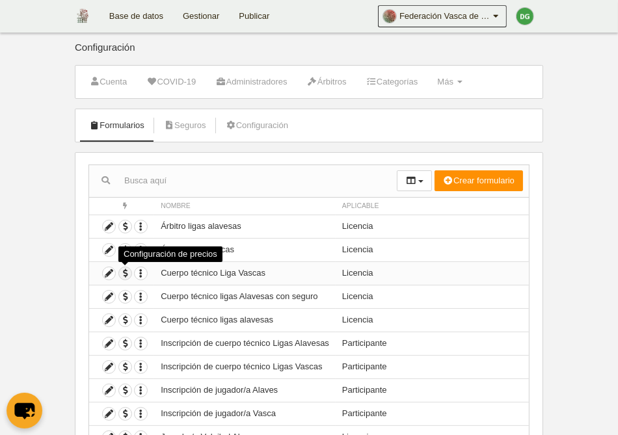
click at [127, 278] on span "button" at bounding box center [125, 273] width 12 height 12
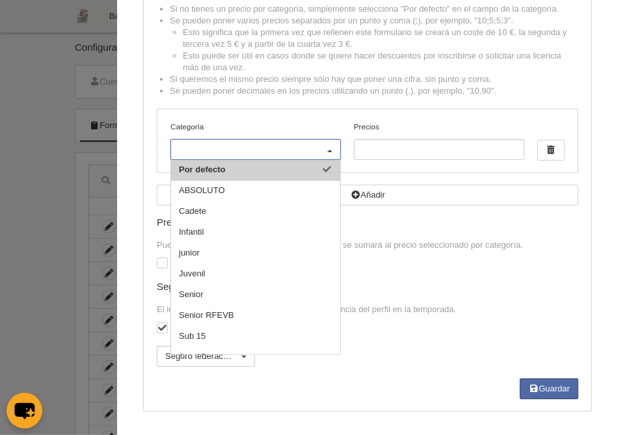
click at [229, 170] on span "Por defecto" at bounding box center [255, 170] width 169 height 21
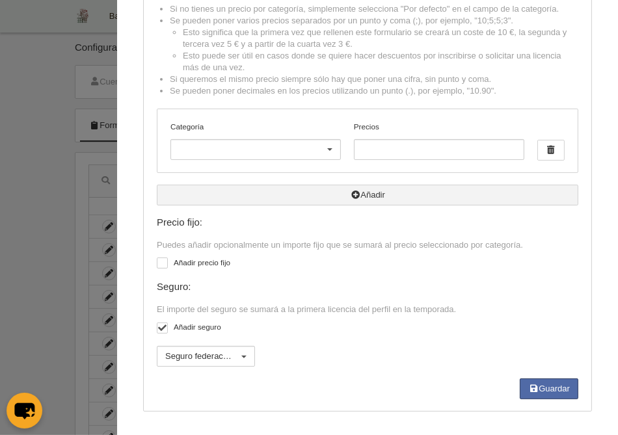
click at [284, 196] on button "Añadir" at bounding box center [367, 195] width 421 height 21
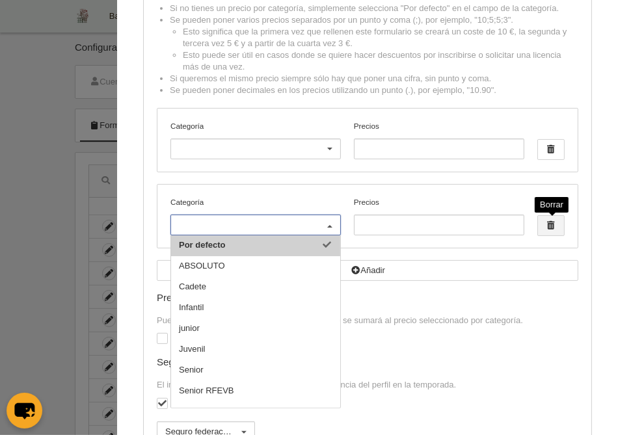
click at [552, 230] on span "button" at bounding box center [551, 226] width 26 height 20
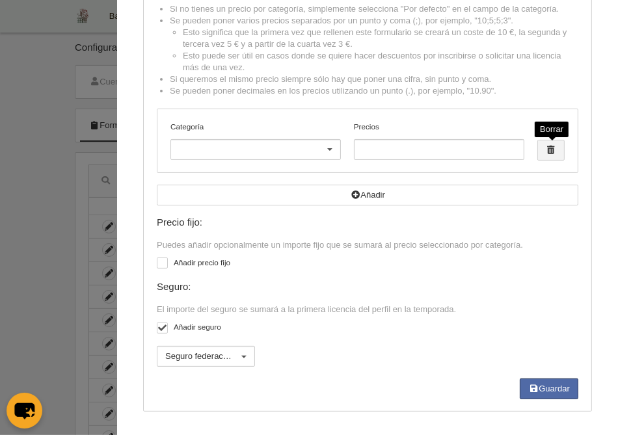
click at [559, 148] on span "button" at bounding box center [551, 150] width 26 height 20
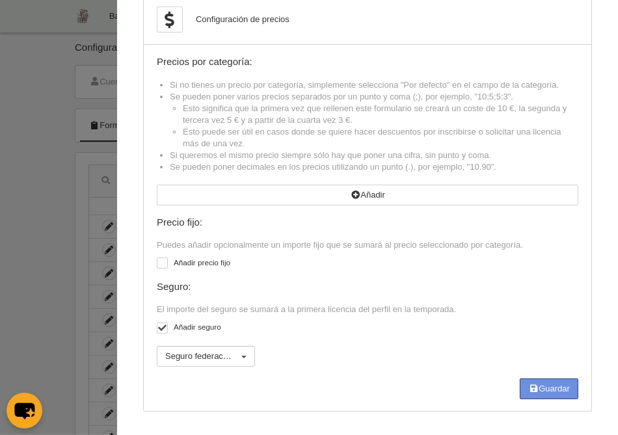
click at [542, 389] on button "Guardar" at bounding box center [549, 389] width 59 height 21
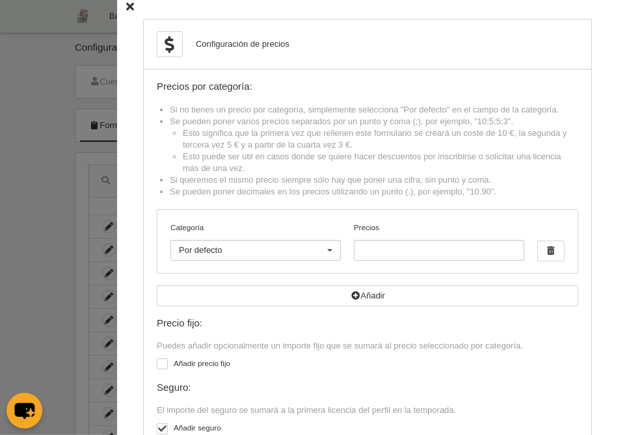
scroll to position [0, 0]
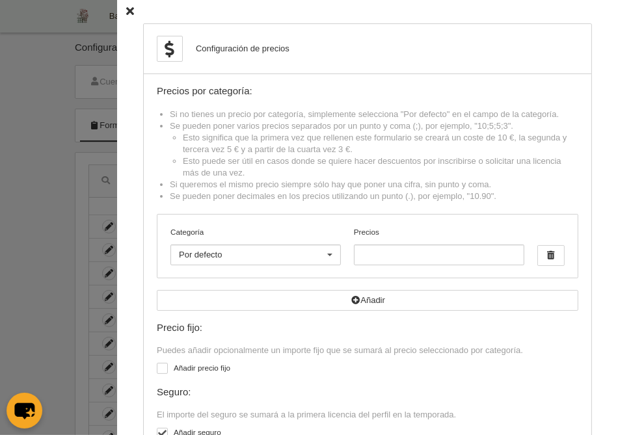
click at [128, 12] on icon at bounding box center [130, 12] width 8 height 8
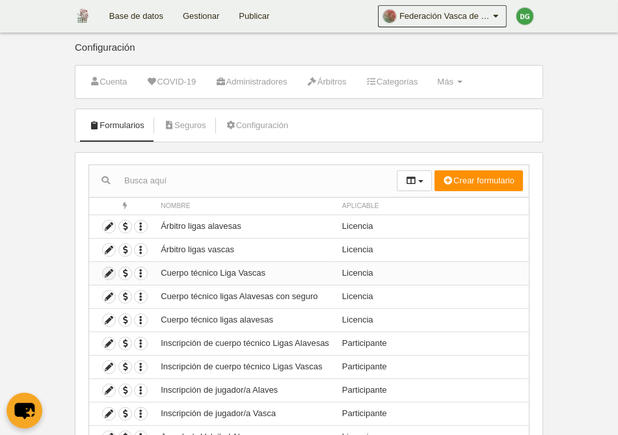
click at [108, 276] on icon at bounding box center [109, 273] width 12 height 12
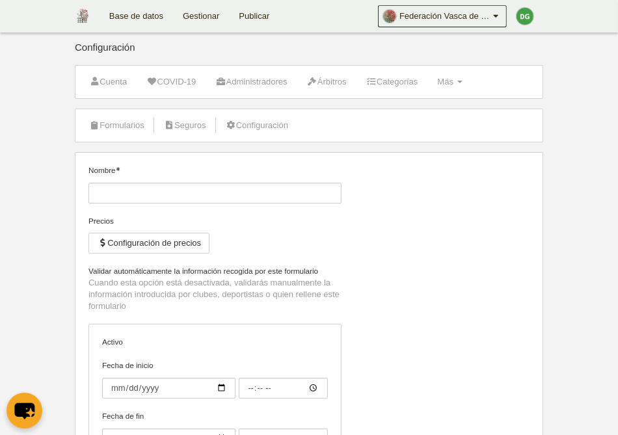
type input "Cuerpo técnico Liga Vascas"
checkbox input "true"
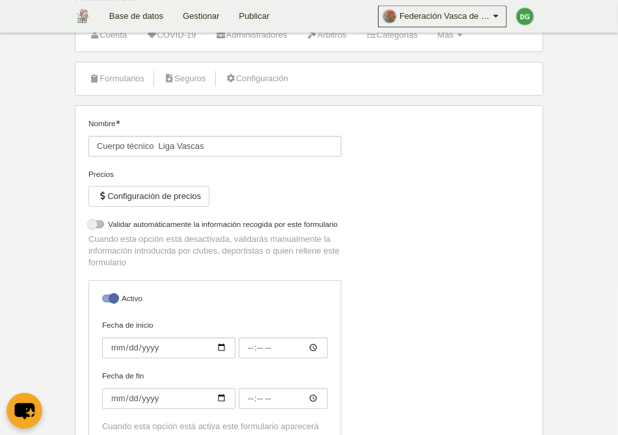
select select "selected"
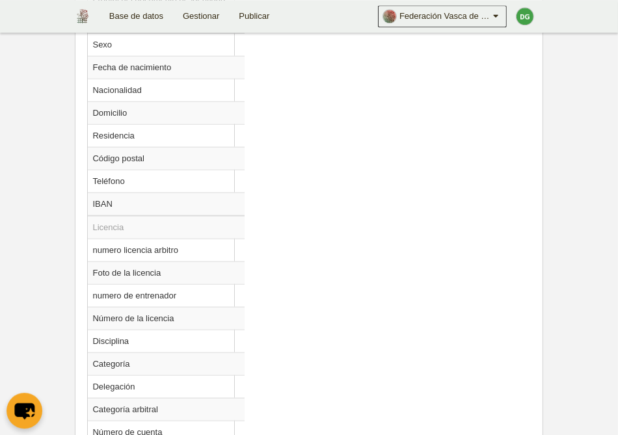
scroll to position [874, 0]
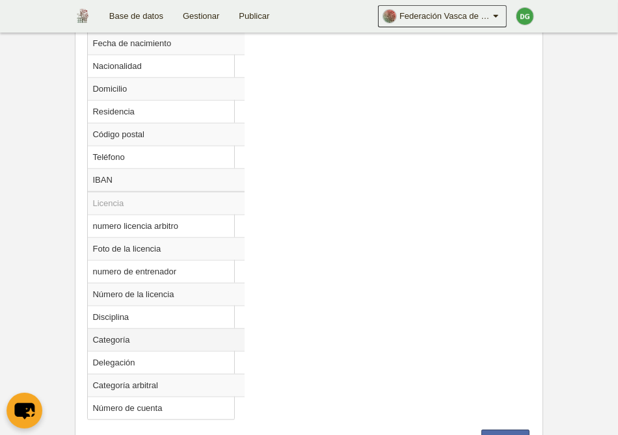
click at [109, 333] on td "Categoría" at bounding box center [166, 339] width 157 height 23
radio input "true"
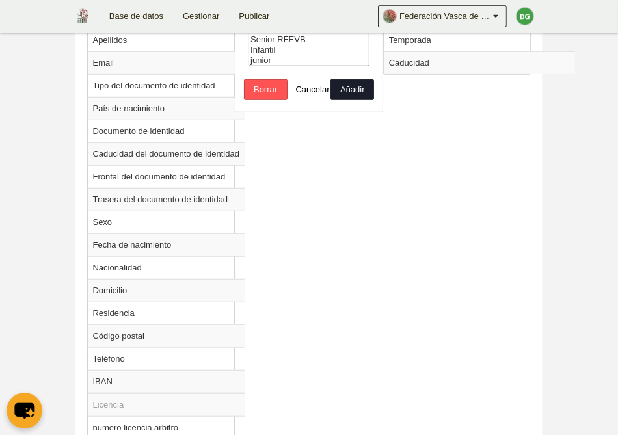
scroll to position [538, 0]
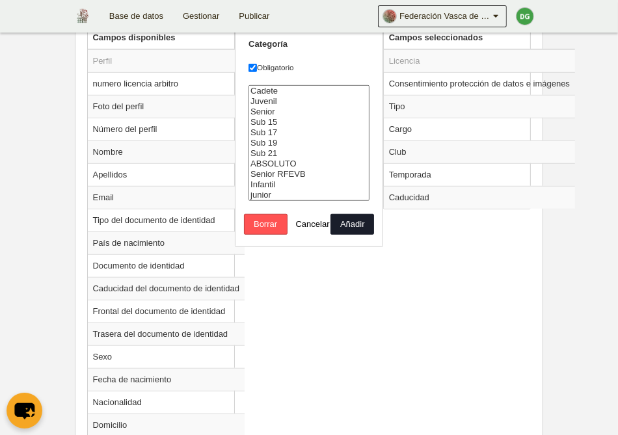
select select "8381"
click at [269, 117] on option "Senior" at bounding box center [309, 112] width 120 height 10
click at [359, 235] on button "Añadir" at bounding box center [352, 224] width 44 height 21
radio input "false"
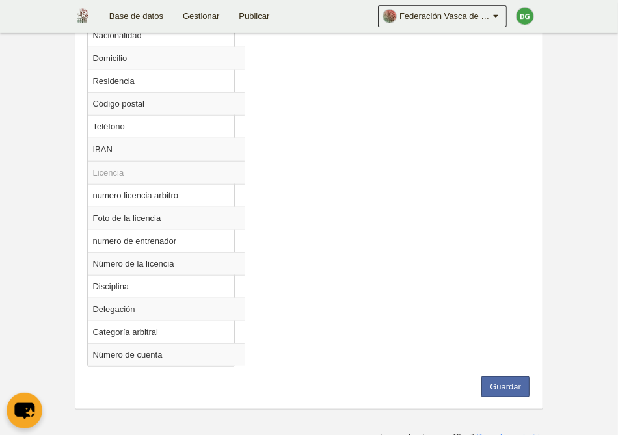
scroll to position [905, 0]
click at [506, 380] on button "Guardar" at bounding box center [505, 386] width 48 height 21
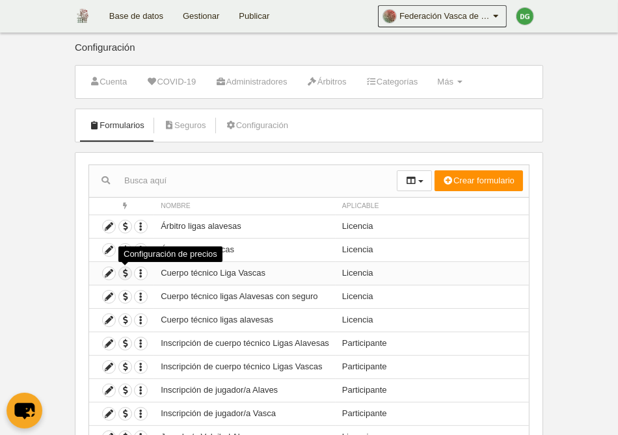
click at [126, 273] on span "button" at bounding box center [125, 273] width 12 height 12
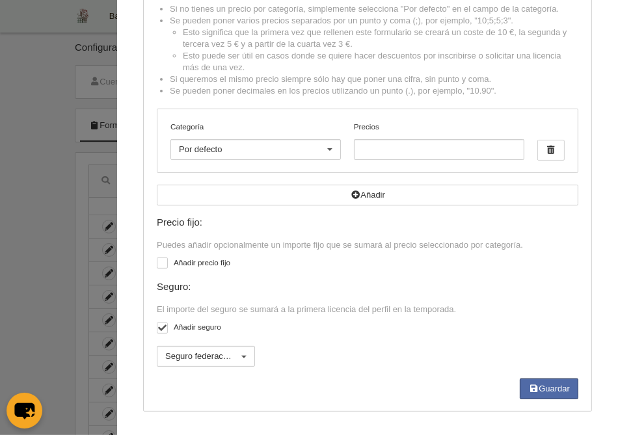
scroll to position [48, 0]
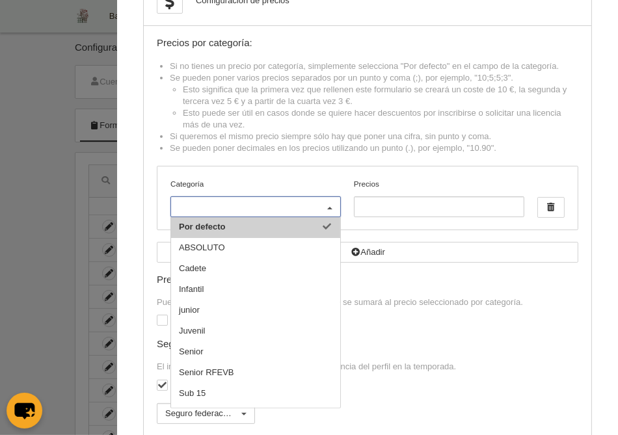
click at [309, 204] on input "Categoría" at bounding box center [249, 207] width 140 height 12
click at [423, 199] on input "Precios" at bounding box center [439, 206] width 170 height 21
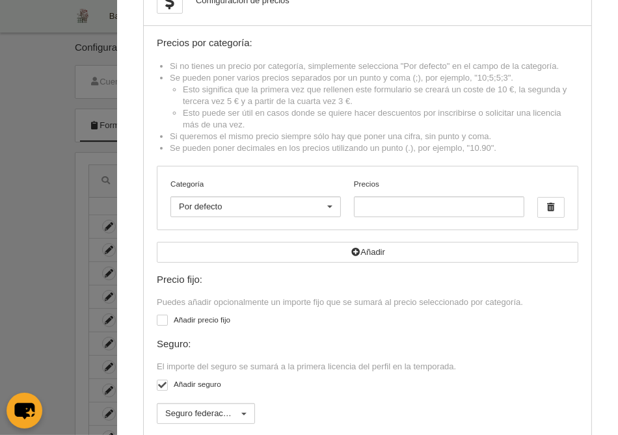
drag, startPoint x: 384, startPoint y: 230, endPoint x: 385, endPoint y: 213, distance: 17.6
click at [385, 221] on div "Categoría Por defecto Por defecto ABSOLUTO Cadete Infantil junior Juvenil Senio…" at bounding box center [367, 198] width 421 height 64
click at [385, 213] on input "Precios" at bounding box center [439, 206] width 170 height 21
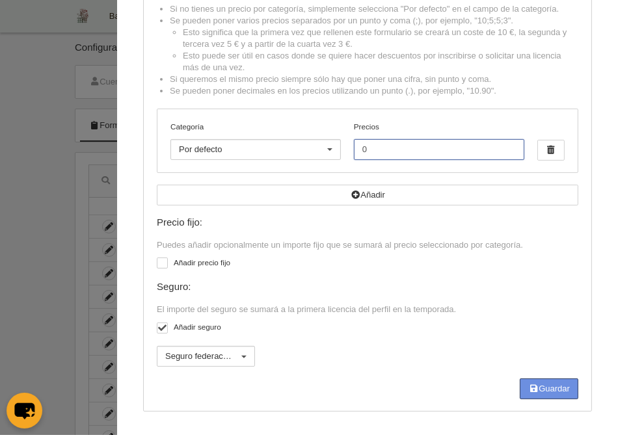
type input "0"
click at [543, 389] on button "Guardar" at bounding box center [549, 389] width 59 height 21
click at [535, 392] on icon "button" at bounding box center [533, 388] width 10 height 8
click at [547, 389] on button "Guardar" at bounding box center [549, 389] width 59 height 21
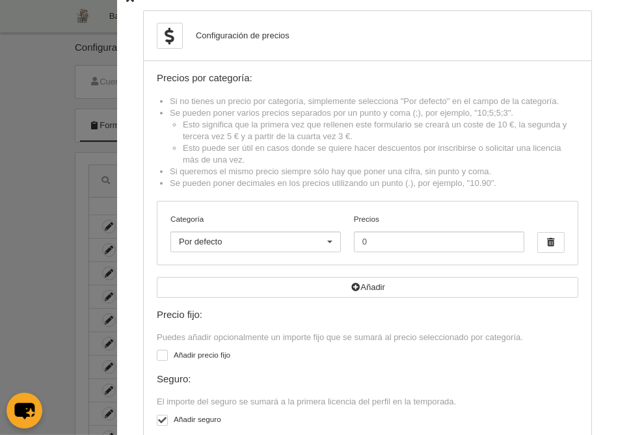
scroll to position [0, 0]
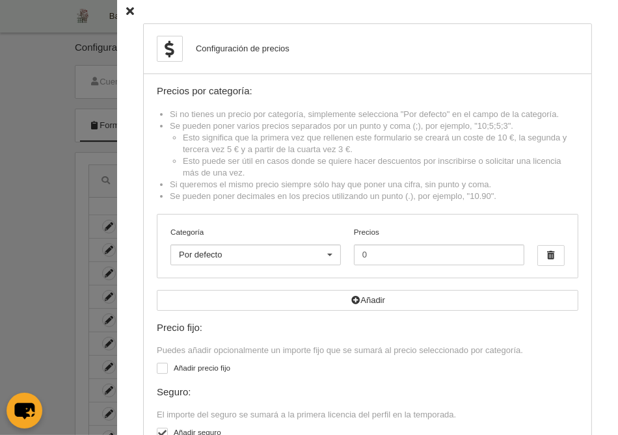
click at [330, 257] on div at bounding box center [329, 255] width 21 height 21
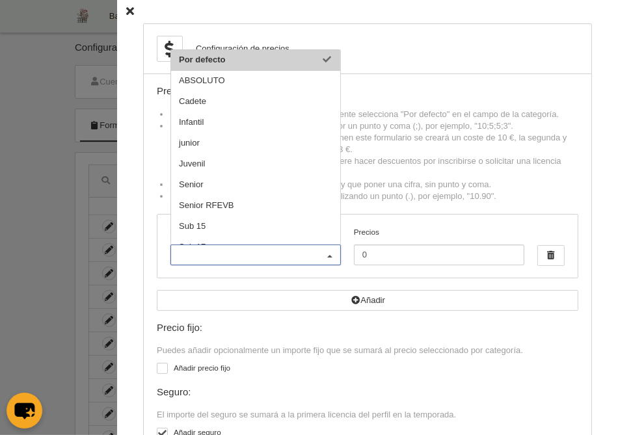
click at [208, 64] on span "Por defecto" at bounding box center [202, 60] width 47 height 10
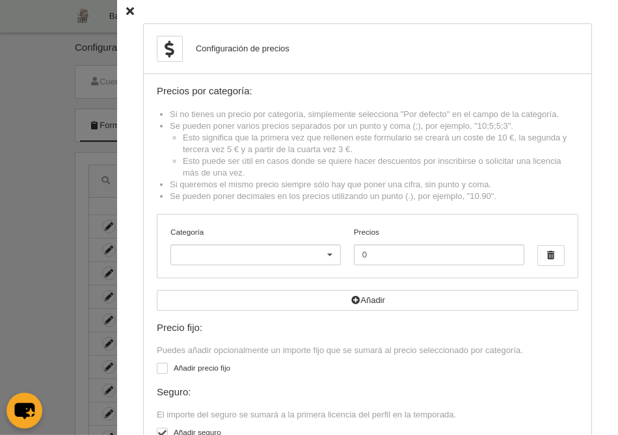
click at [129, 10] on icon at bounding box center [130, 12] width 8 height 8
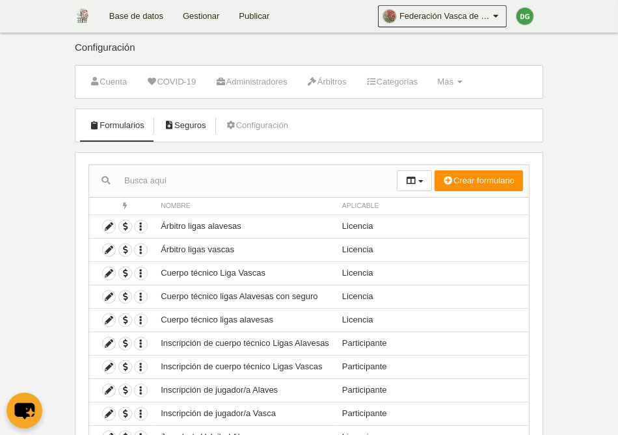
click at [197, 130] on link "Seguros" at bounding box center [185, 126] width 57 height 20
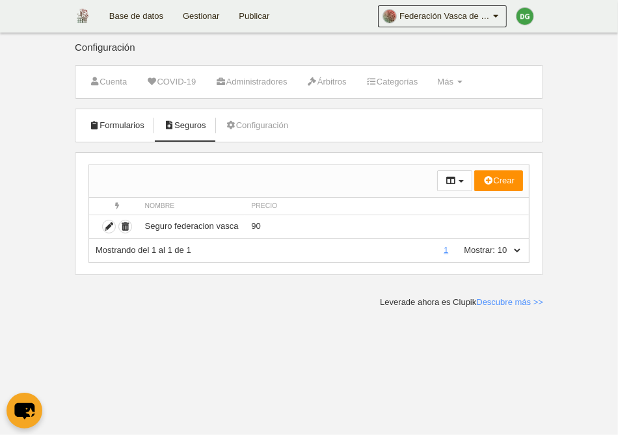
click at [125, 130] on link "Formularios" at bounding box center [117, 126] width 70 height 20
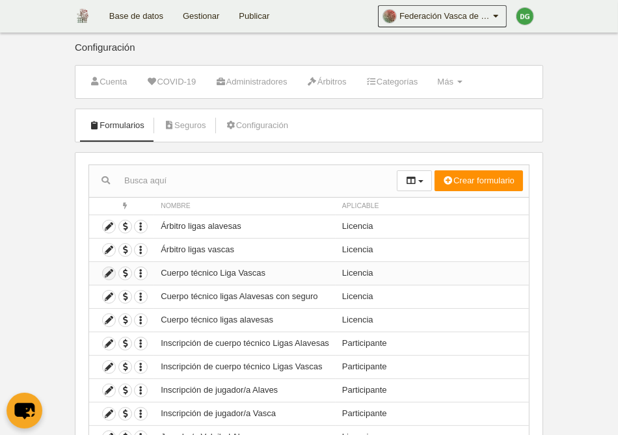
click at [105, 272] on icon at bounding box center [109, 273] width 12 height 12
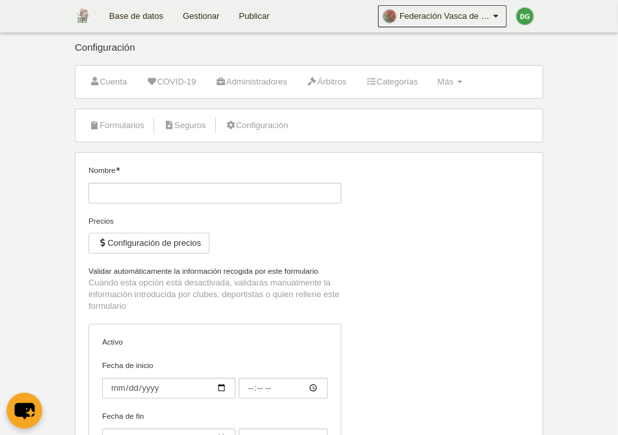
type input "Cuerpo técnico Liga Vascas"
checkbox input "true"
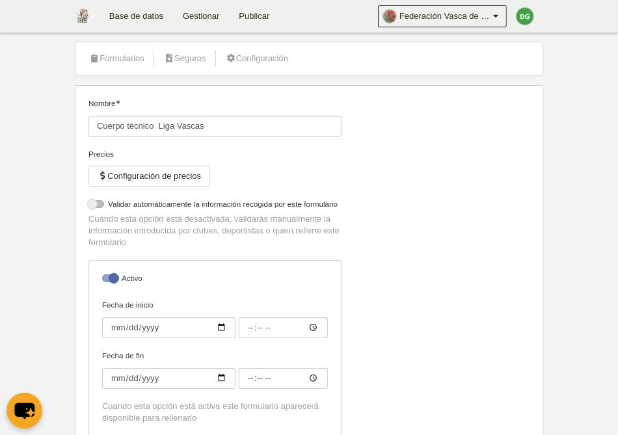
select select "selected"
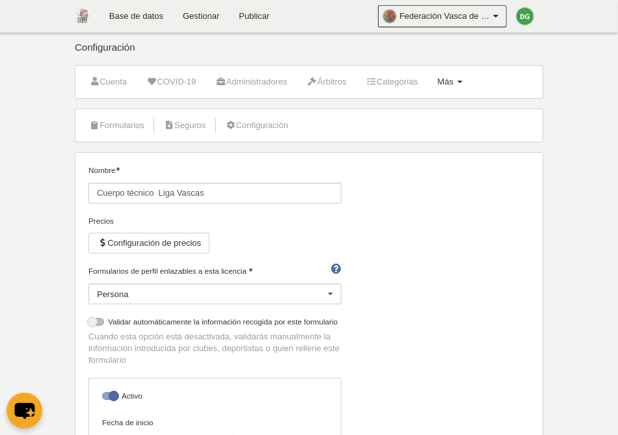
click at [453, 79] on span "Más" at bounding box center [445, 82] width 16 height 10
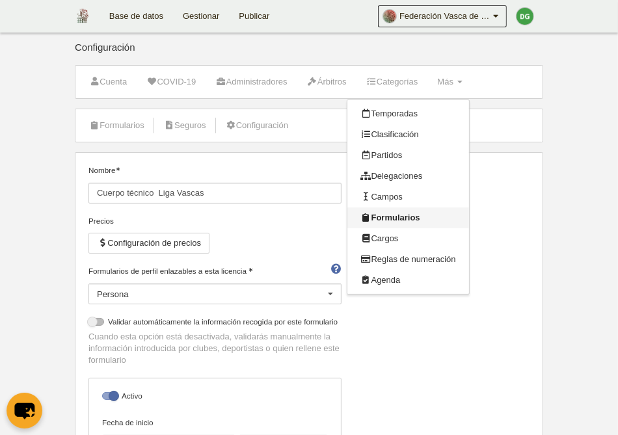
click at [424, 216] on link "Formularios" at bounding box center [407, 217] width 121 height 21
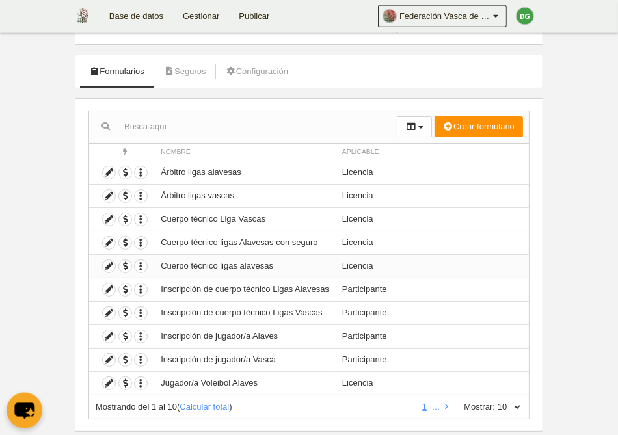
scroll to position [81, 0]
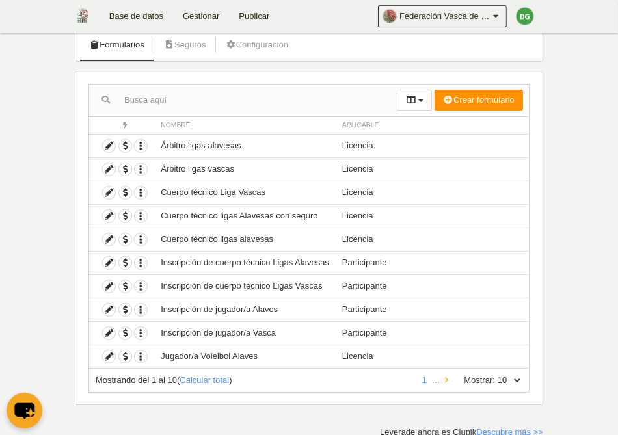
click at [445, 378] on icon at bounding box center [446, 380] width 3 height 8
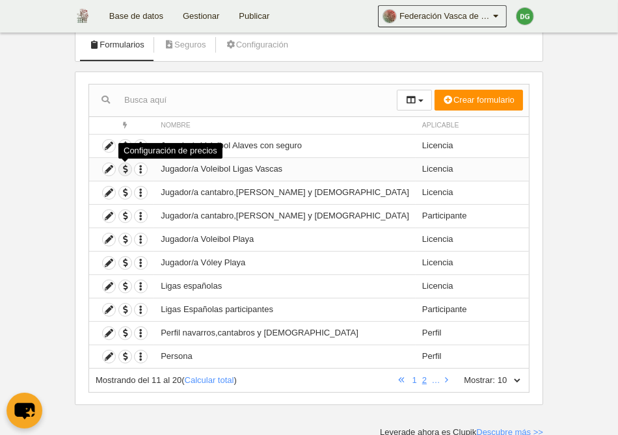
click at [128, 167] on span "button" at bounding box center [125, 169] width 12 height 12
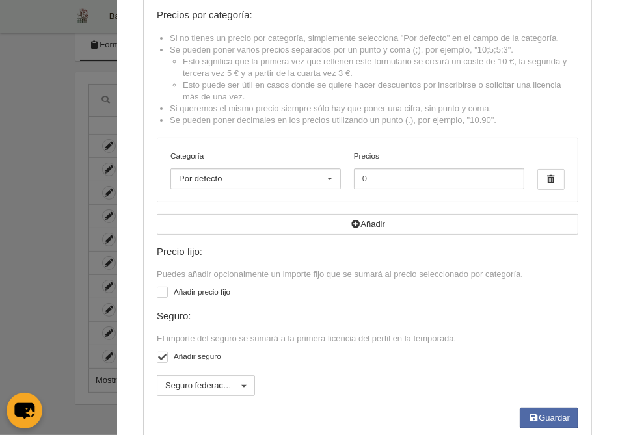
scroll to position [106, 0]
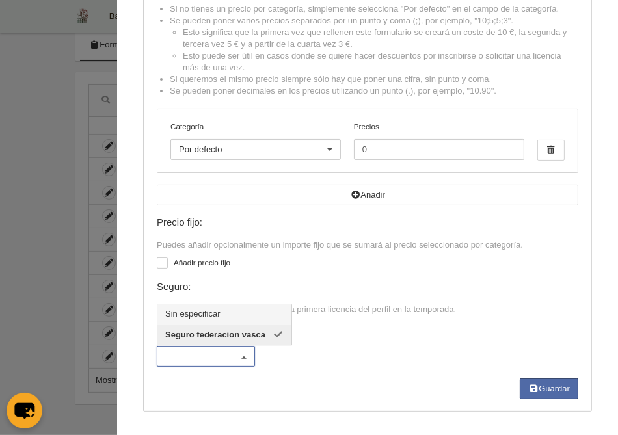
click at [250, 364] on div at bounding box center [244, 357] width 21 height 21
click at [243, 340] on span "Seguro federacion vasca" at bounding box center [215, 335] width 100 height 10
checkbox input "false"
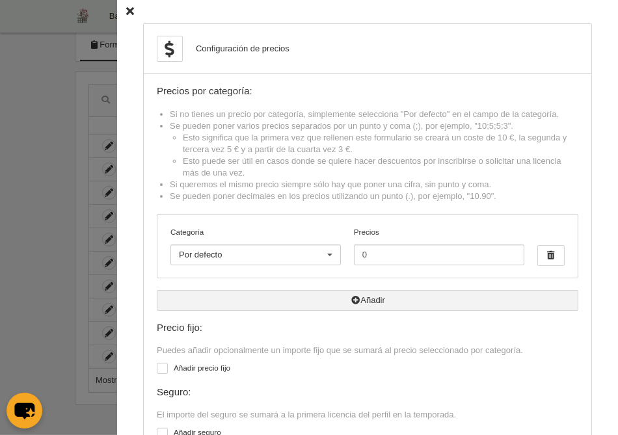
scroll to position [0, 0]
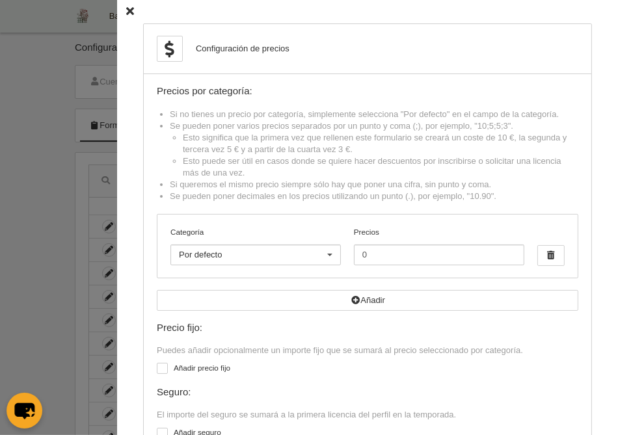
click at [124, 12] on div "Configuración de precios Precios por categoría: Si no tienes un precio por cate…" at bounding box center [367, 251] width 501 height 502
click at [132, 13] on icon at bounding box center [130, 12] width 8 height 8
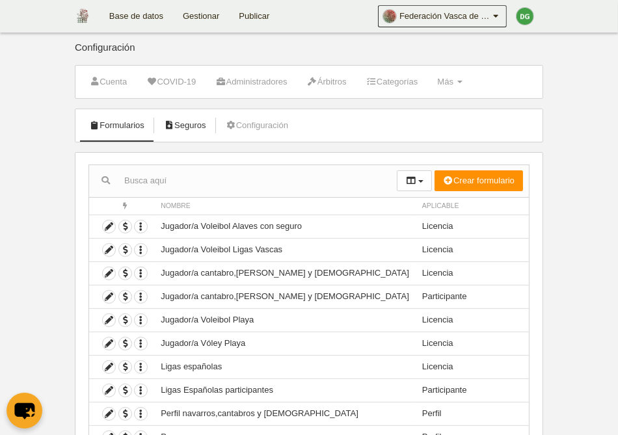
click at [186, 118] on link "Seguros" at bounding box center [185, 126] width 57 height 20
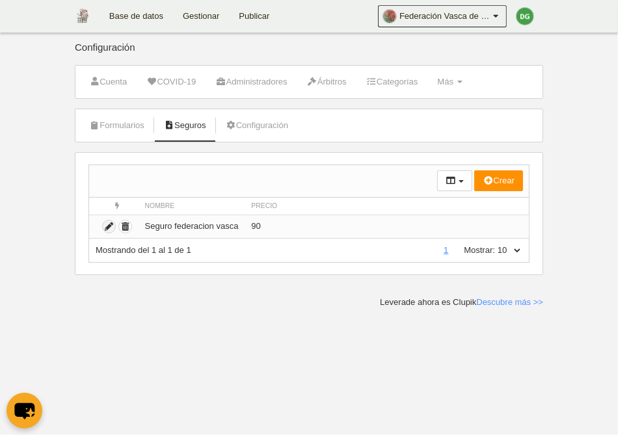
click at [109, 226] on icon "submit" at bounding box center [109, 226] width 12 height 12
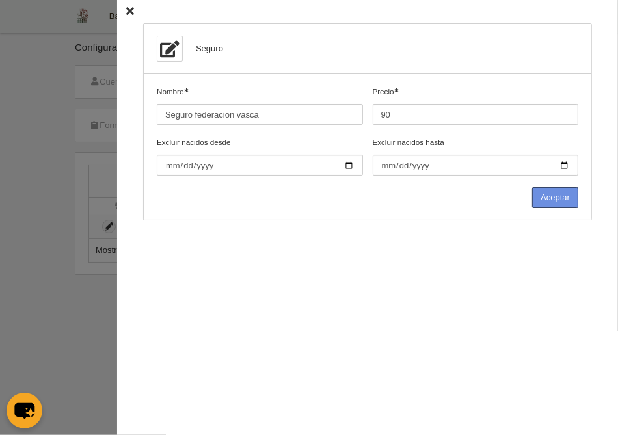
click at [576, 206] on button "Aceptar" at bounding box center [555, 197] width 46 height 21
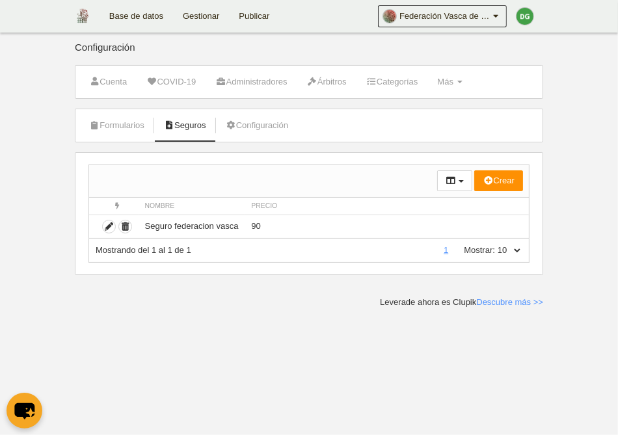
click at [212, 10] on link "Gestionar" at bounding box center [201, 16] width 56 height 33
click at [199, 19] on link "Gestionar" at bounding box center [201, 16] width 56 height 33
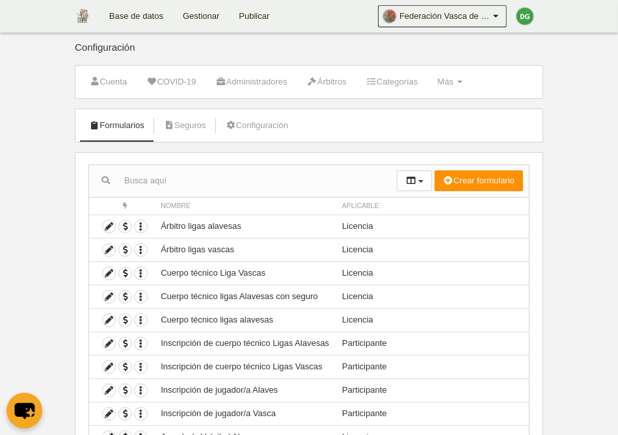
click at [213, 21] on link "Gestionar" at bounding box center [201, 16] width 56 height 33
